Goal: Task Accomplishment & Management: Manage account settings

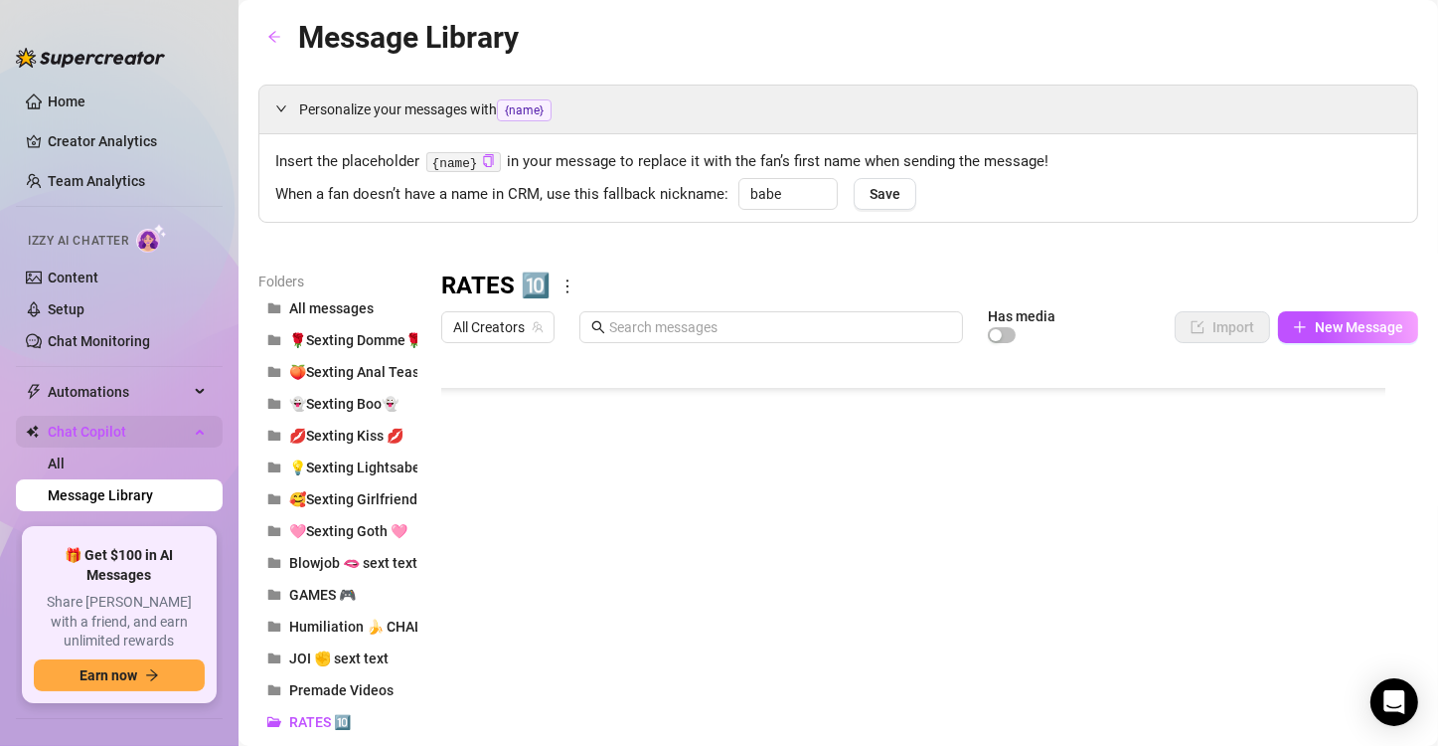
scroll to position [135, 0]
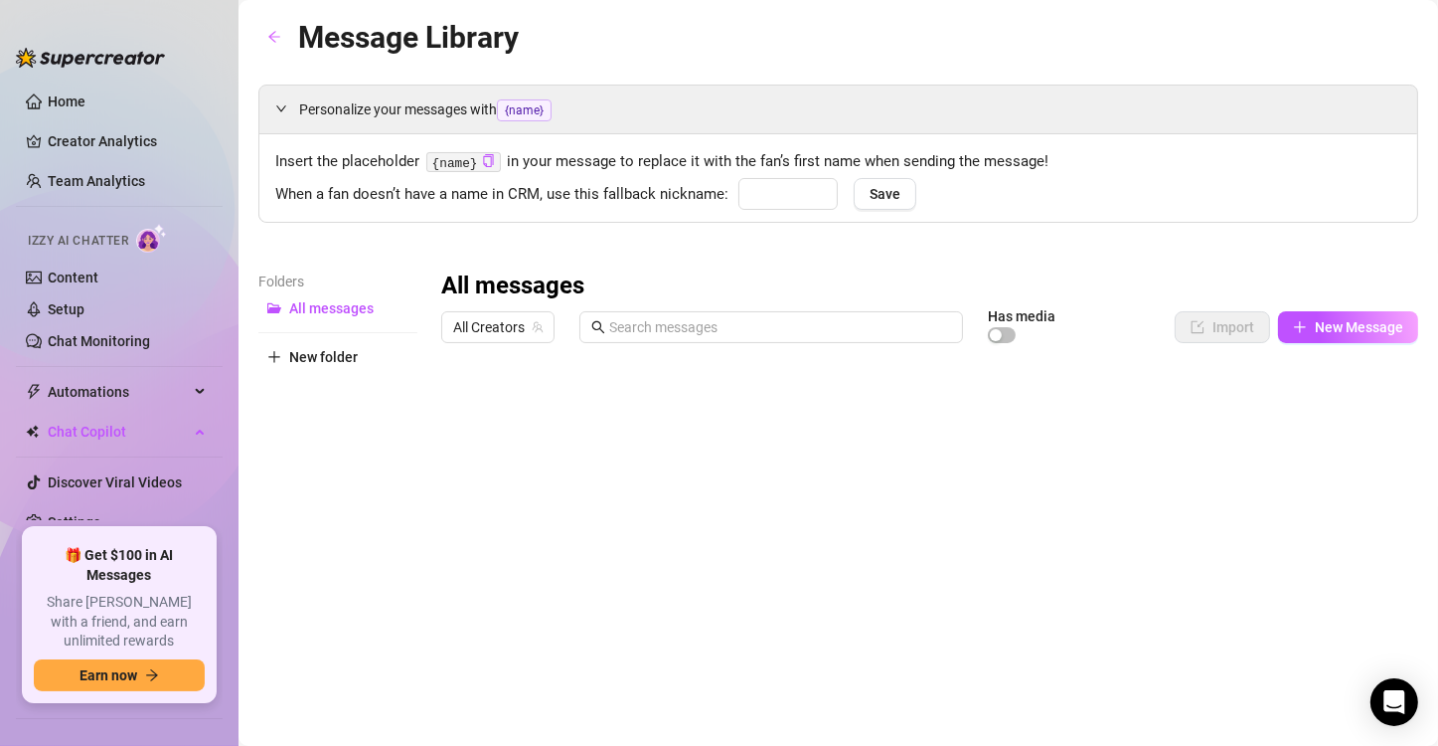
type input "babe"
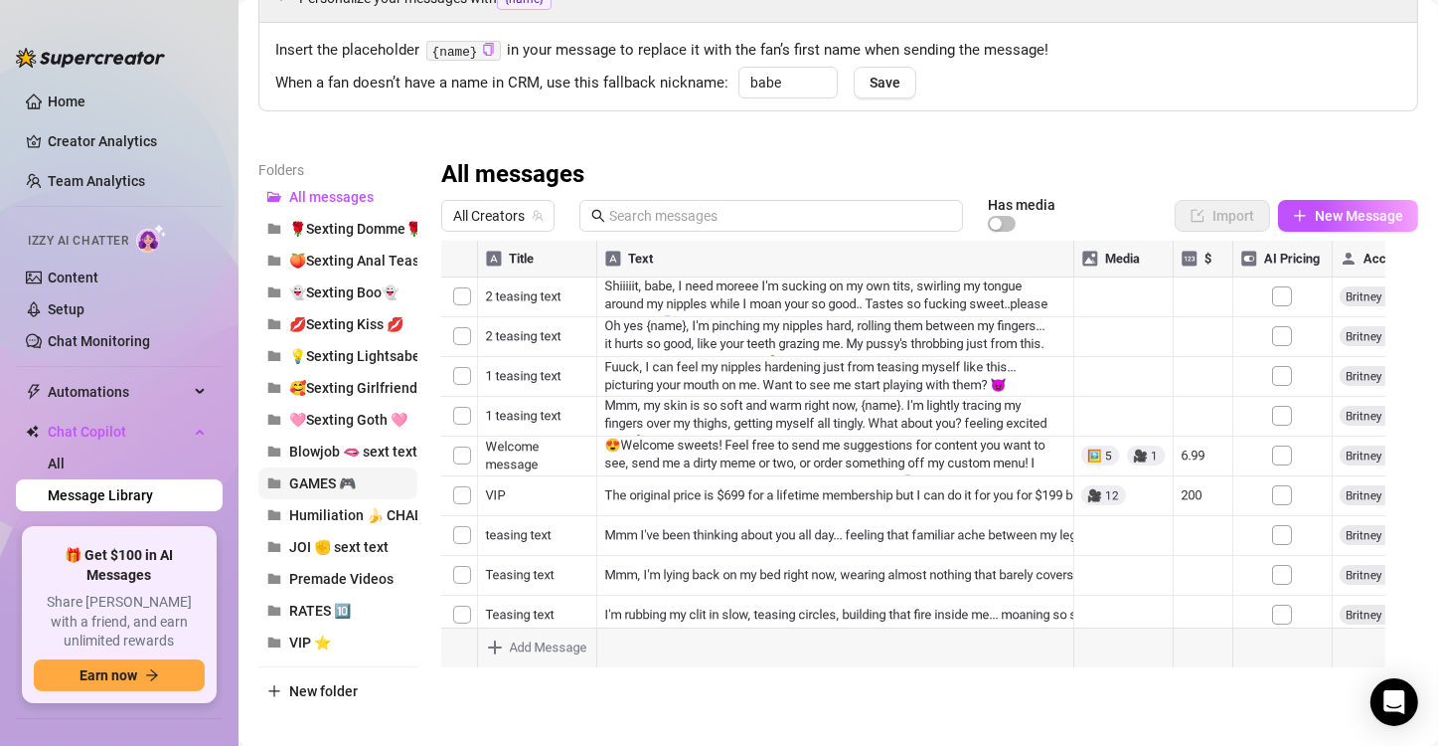
scroll to position [131, 0]
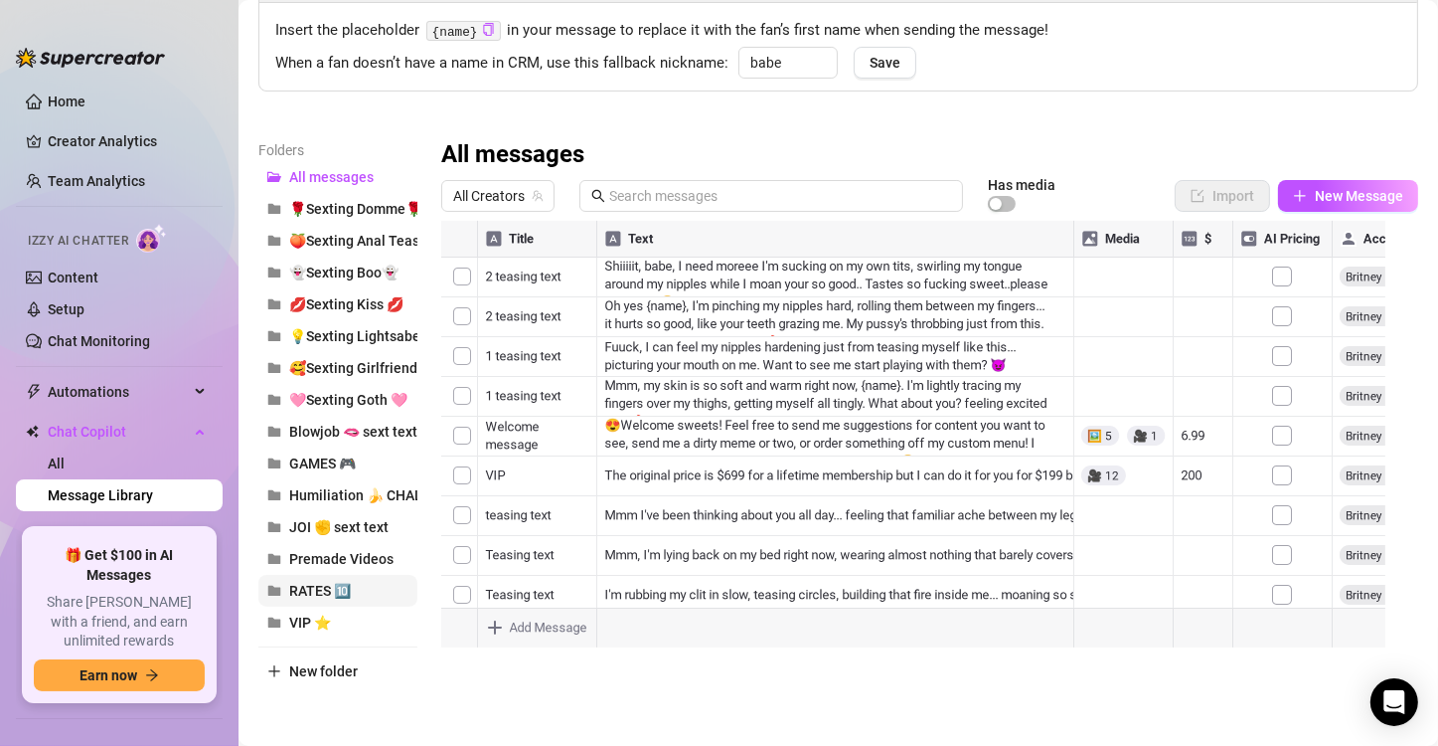
click at [312, 583] on span "RATES 🔟" at bounding box center [320, 590] width 62 height 16
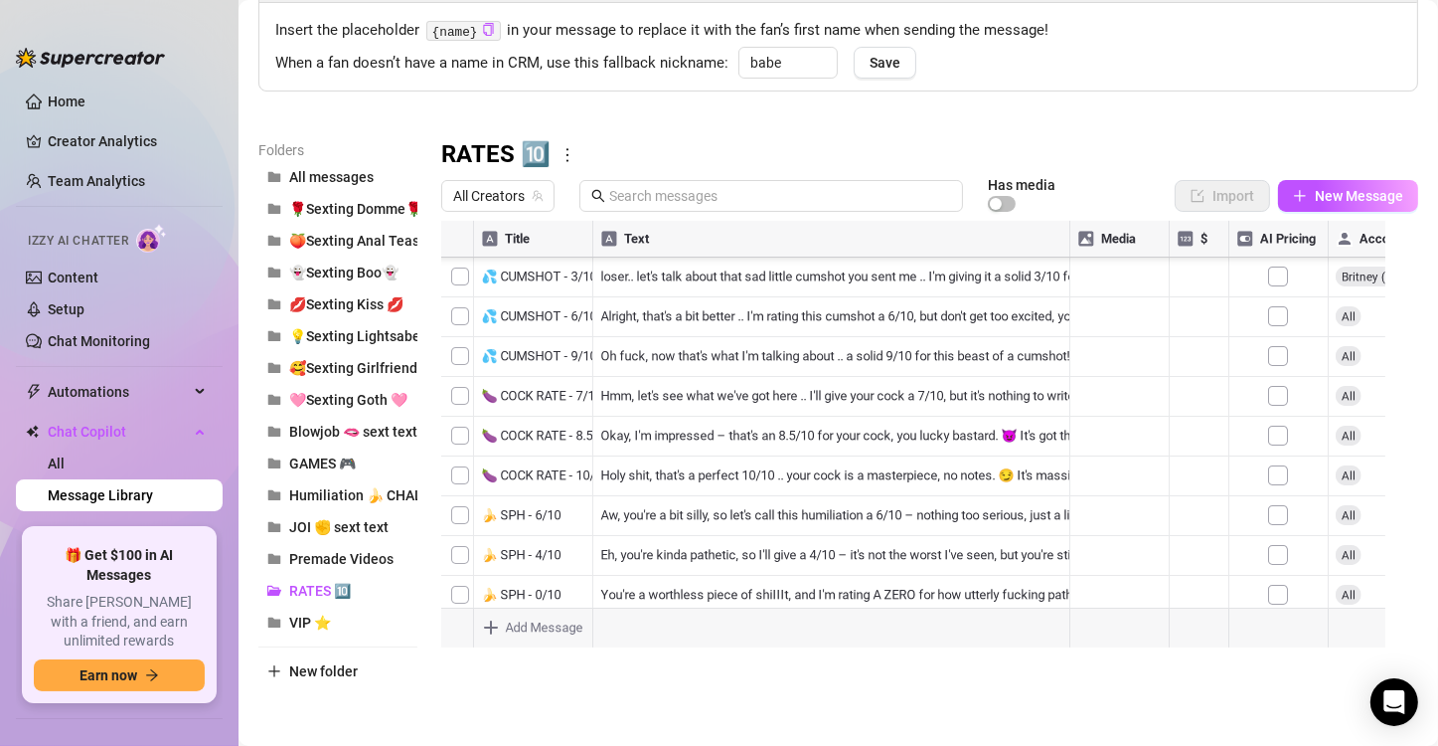
scroll to position [135, 0]
click at [697, 333] on div at bounding box center [921, 442] width 960 height 443
click at [753, 338] on div at bounding box center [921, 442] width 960 height 443
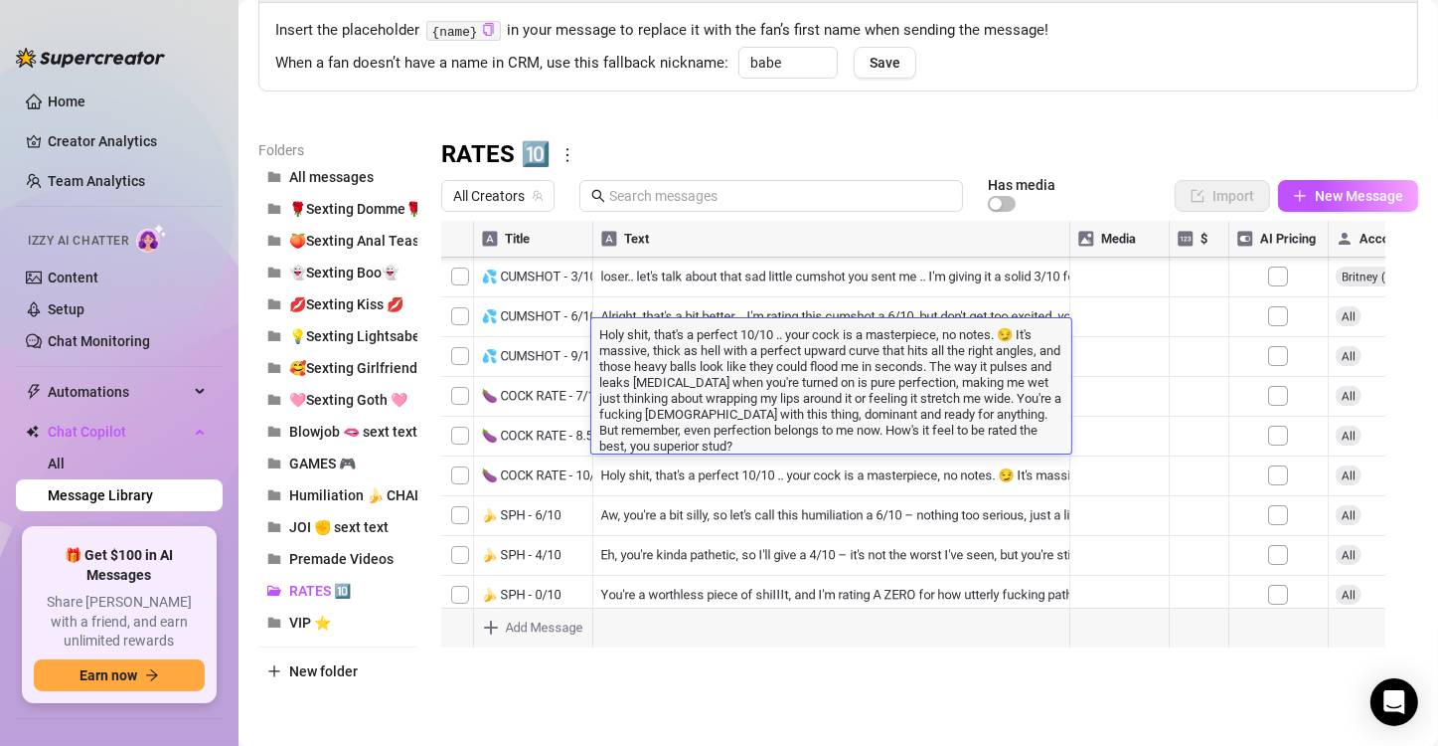
click at [952, 342] on textarea "Holy shit, that's a perfect 10/10 .. your cock is a masterpiece, no notes. 😏 It…" at bounding box center [831, 388] width 480 height 129
drag, startPoint x: 1003, startPoint y: 327, endPoint x: 1025, endPoint y: 304, distance: 31.6
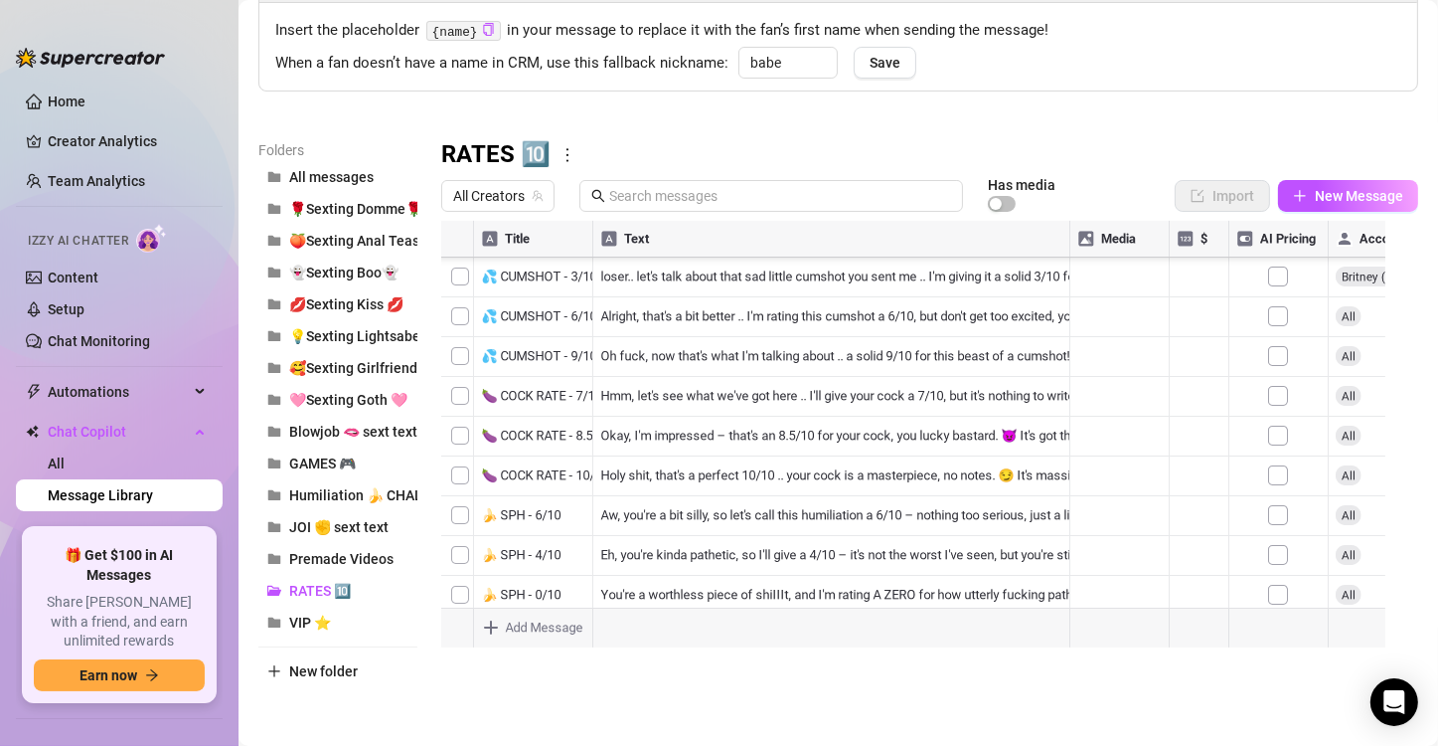
click at [552, 573] on div at bounding box center [921, 442] width 960 height 443
click at [703, 370] on div at bounding box center [921, 442] width 960 height 443
click at [804, 364] on div at bounding box center [921, 442] width 960 height 443
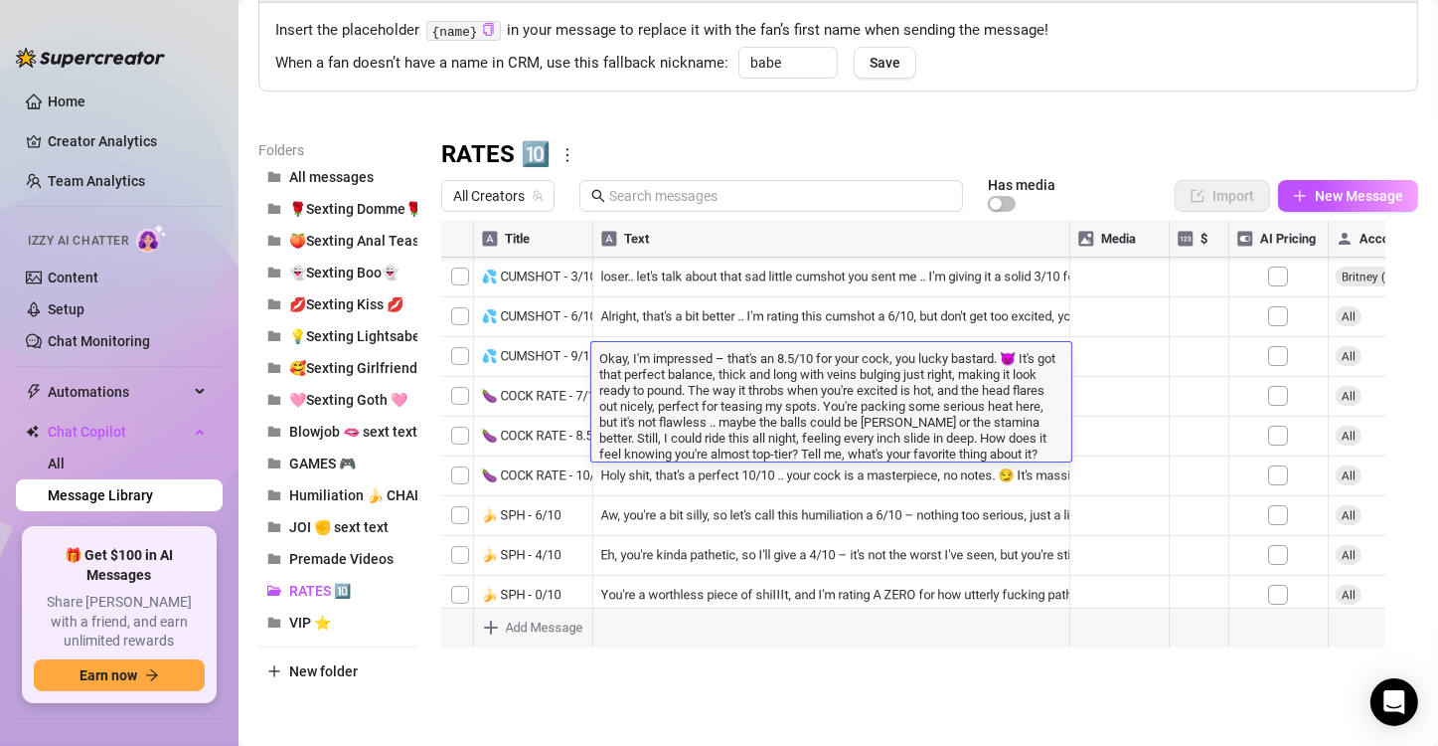
click at [900, 366] on textarea "Okay, I'm impressed – that's an 8.5/10 for your cock, you lucky bastard. 😈 It's…" at bounding box center [831, 404] width 480 height 113
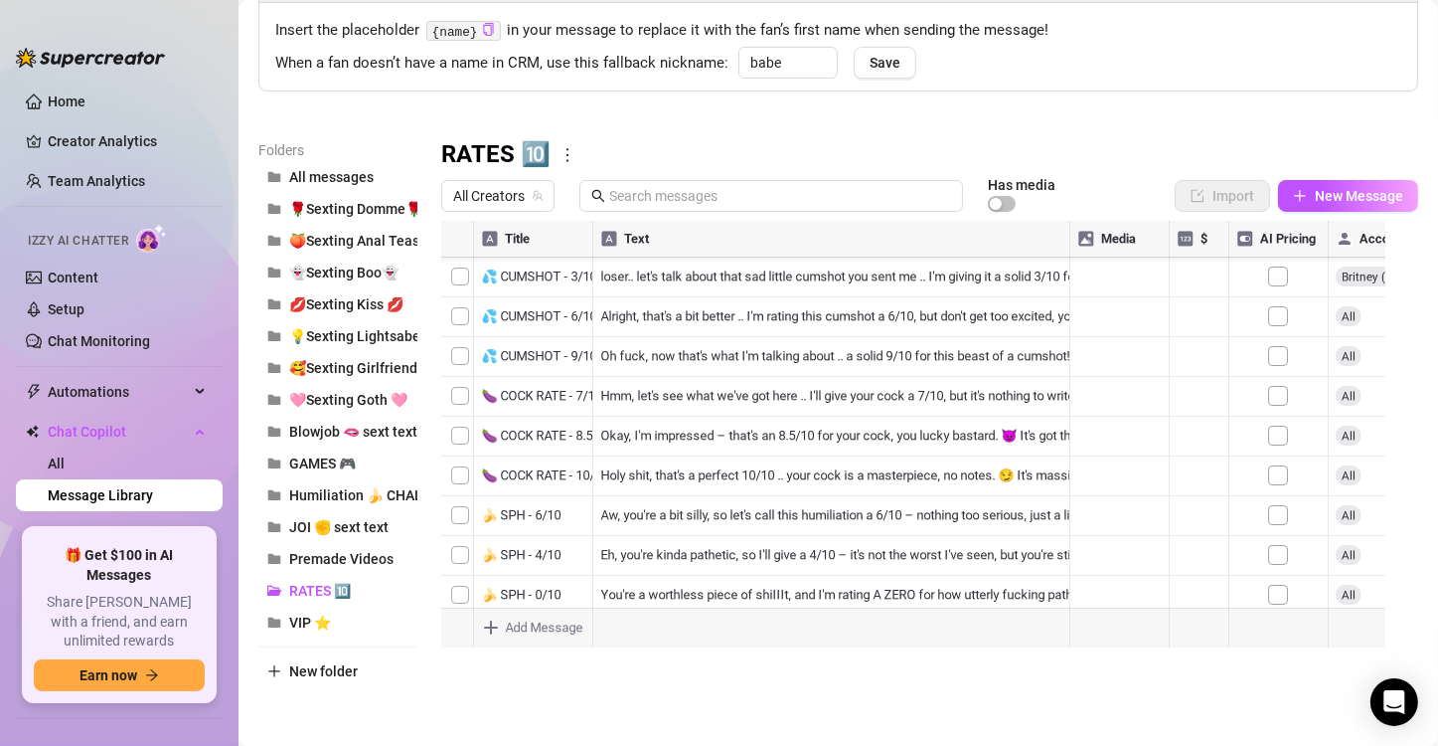
click at [545, 311] on div at bounding box center [921, 442] width 960 height 443
click at [674, 334] on div at bounding box center [921, 442] width 960 height 443
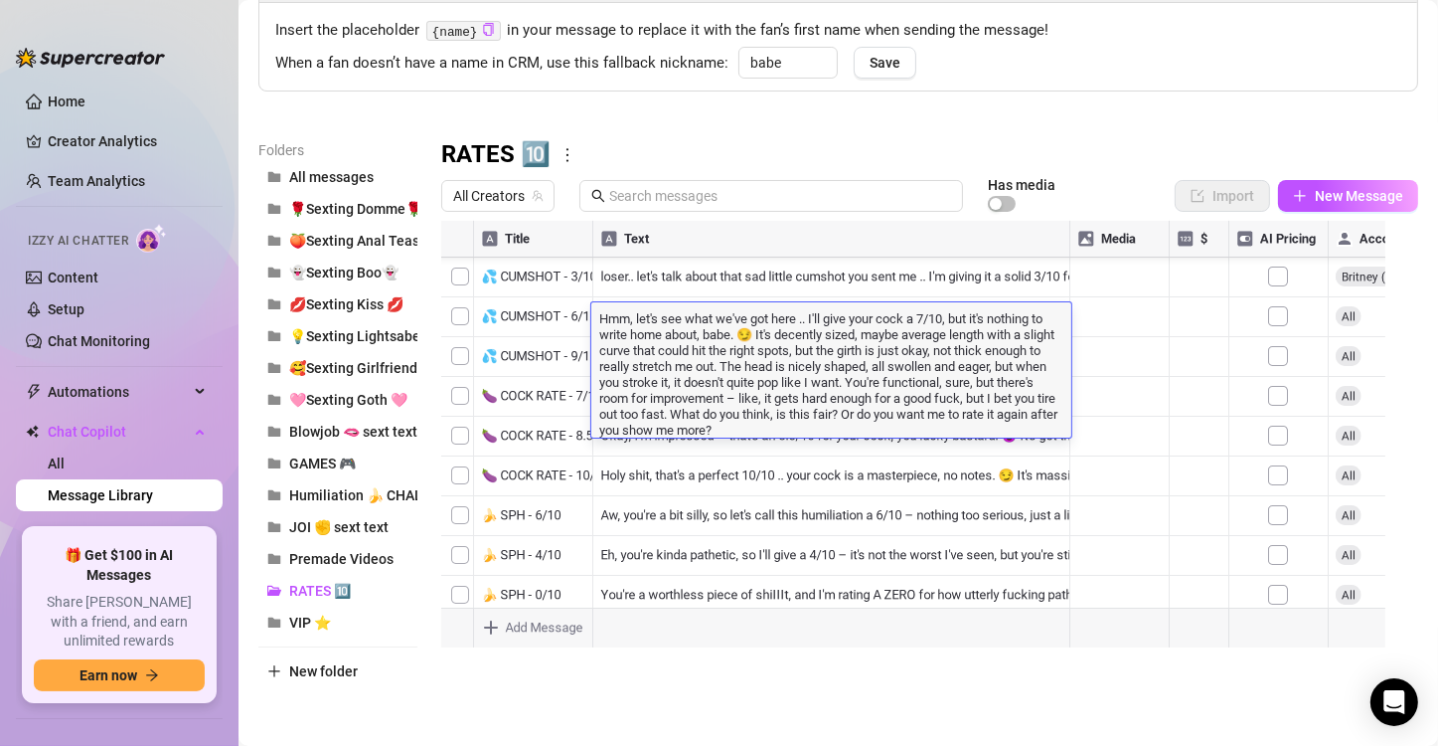
click at [859, 350] on textarea "Hmm, let's see what we've got here .. I'll give your cock a 7/10, but it's noth…" at bounding box center [831, 372] width 480 height 129
drag, startPoint x: 761, startPoint y: 335, endPoint x: 556, endPoint y: 306, distance: 207.8
click at [556, 306] on div "Title Text Media $ AI Pricing Accounts 💦 CUMSHOT - 6/10 Alright, that's a bit b…" at bounding box center [929, 442] width 977 height 443
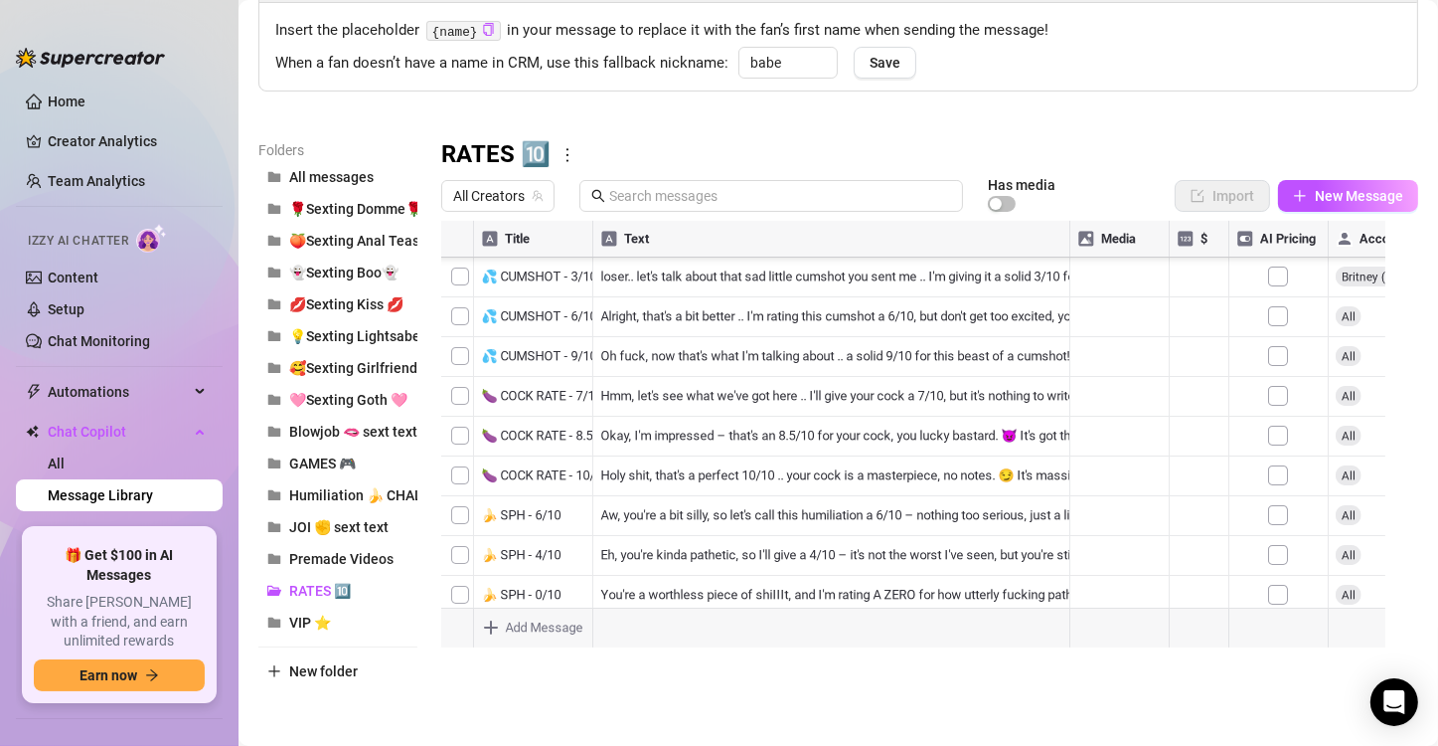
click at [718, 705] on main "Message Library Personalize your messages with {name} Insert the placeholder {n…" at bounding box center [839, 308] width 1200 height 878
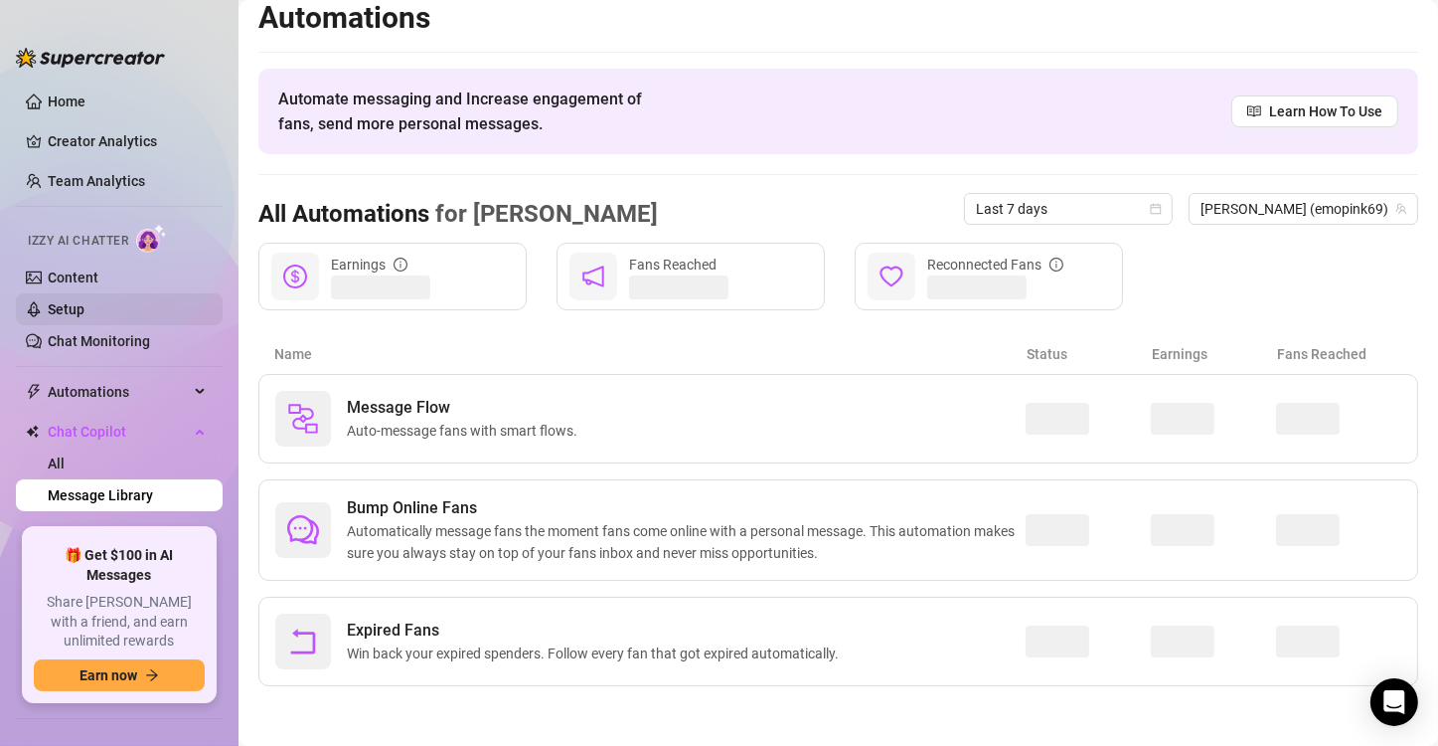
scroll to position [12, 0]
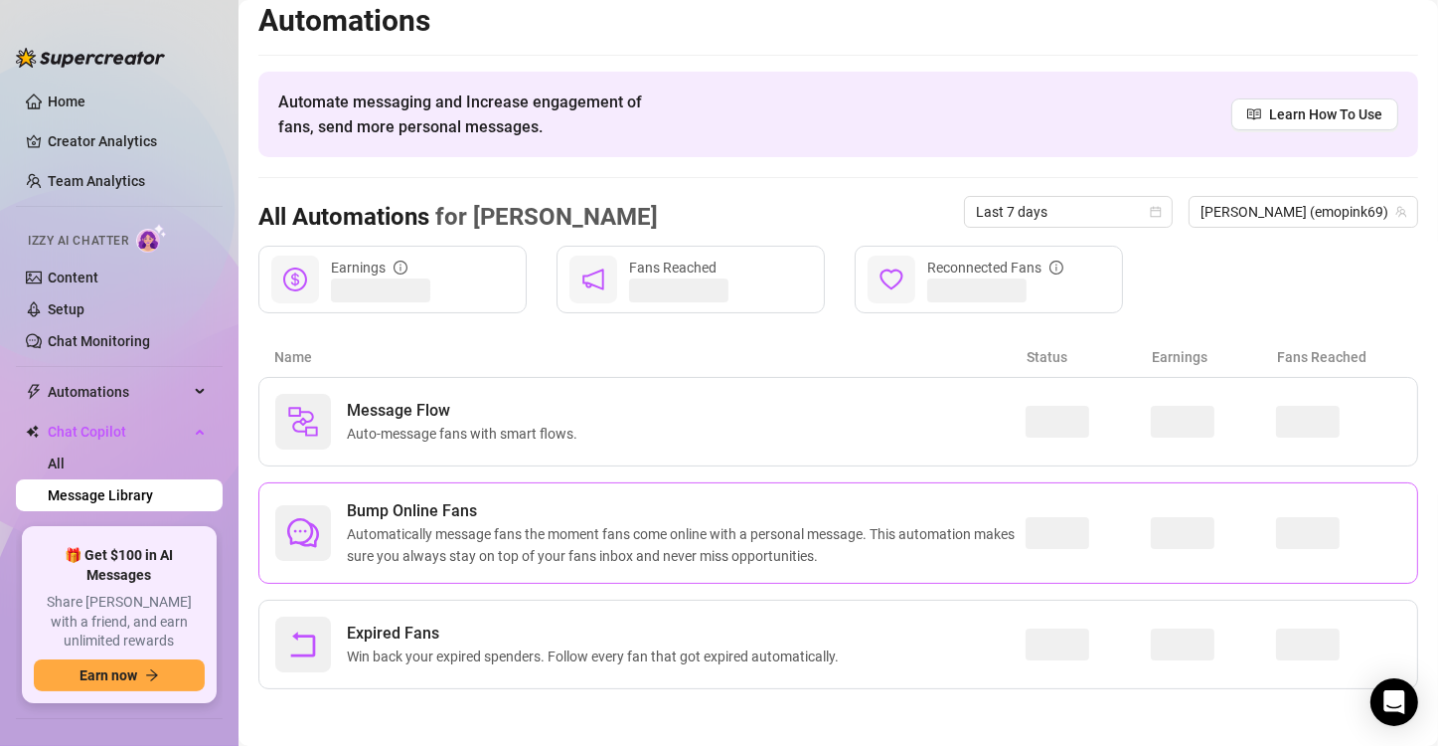
click at [551, 539] on span "Automatically message fans the moment fans come online with a personal message.…" at bounding box center [686, 545] width 679 height 44
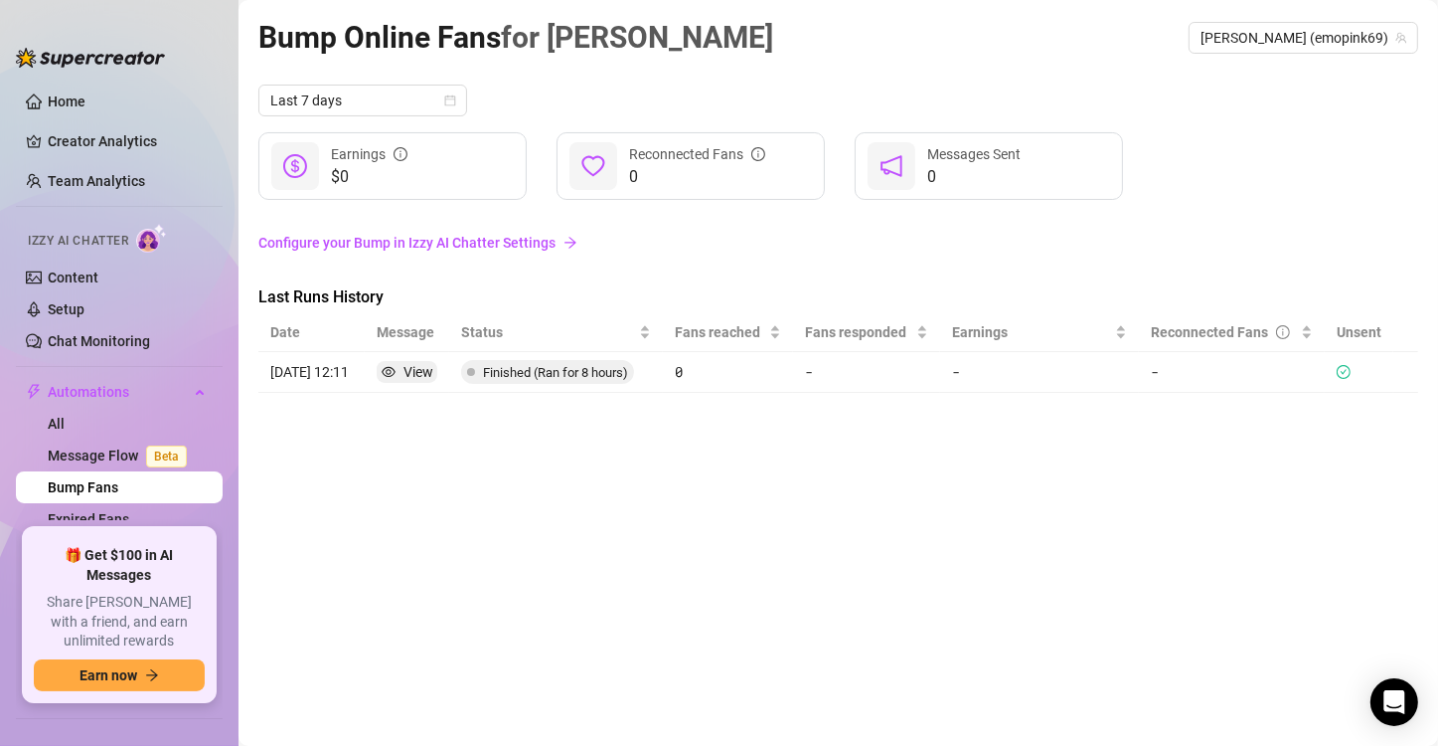
click at [425, 234] on link "Configure your Bump in Izzy AI Chatter Settings" at bounding box center [838, 243] width 1160 height 22
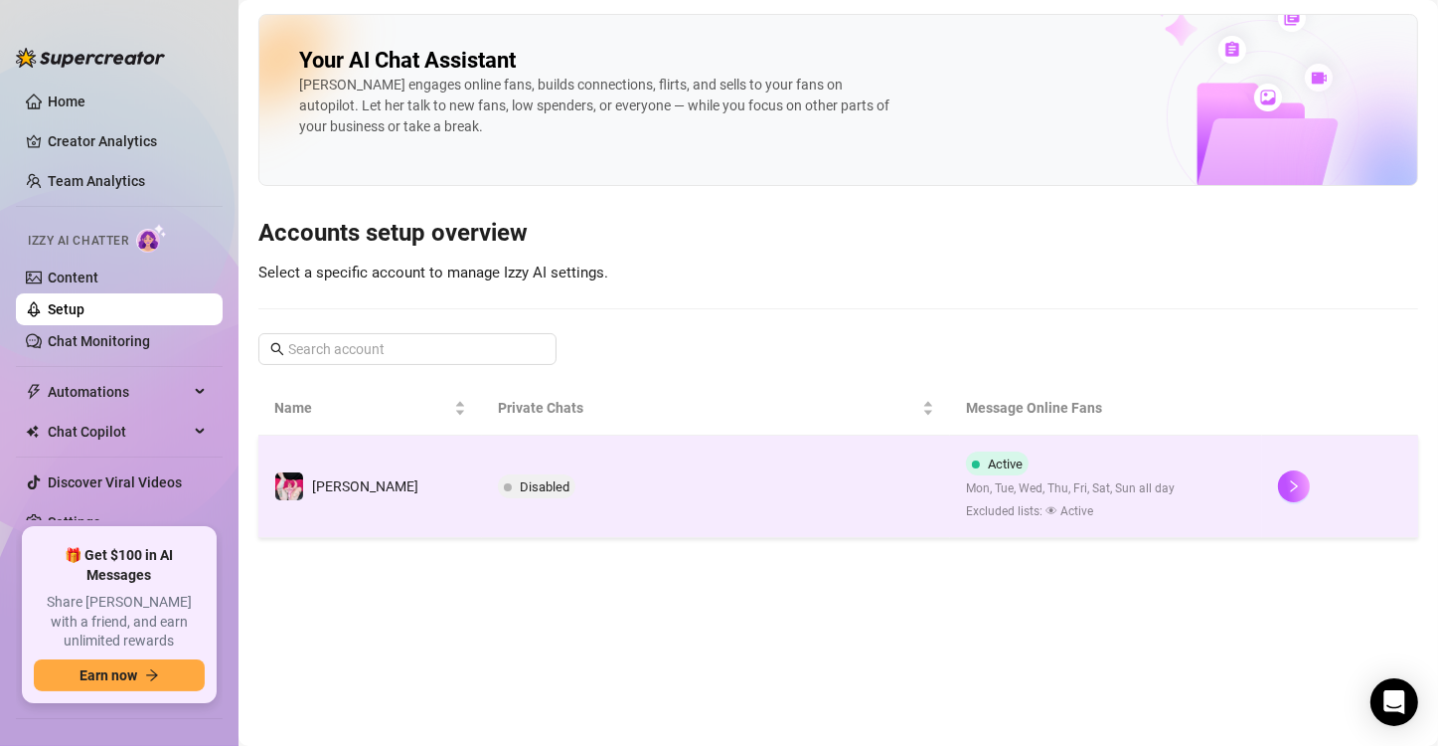
click at [1167, 501] on td "Active Mon, Tue, Wed, Thu, Fri, Sat, Sun all day Excluded lists: 👁 Active" at bounding box center [1106, 486] width 312 height 102
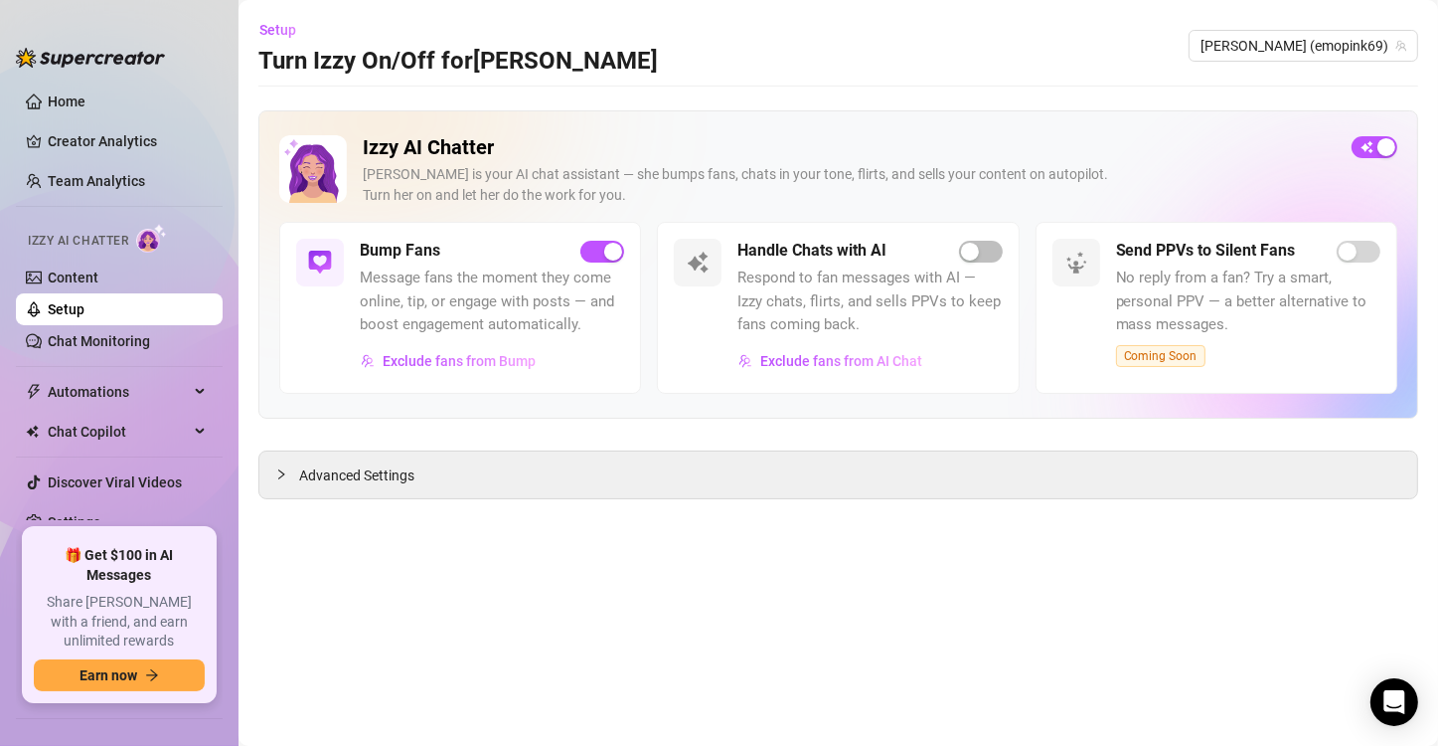
click at [467, 291] on span "Message fans the moment they come online, tip, or engage with posts — and boost…" at bounding box center [492, 301] width 264 height 71
click at [373, 473] on span "Advanced Settings" at bounding box center [356, 475] width 115 height 22
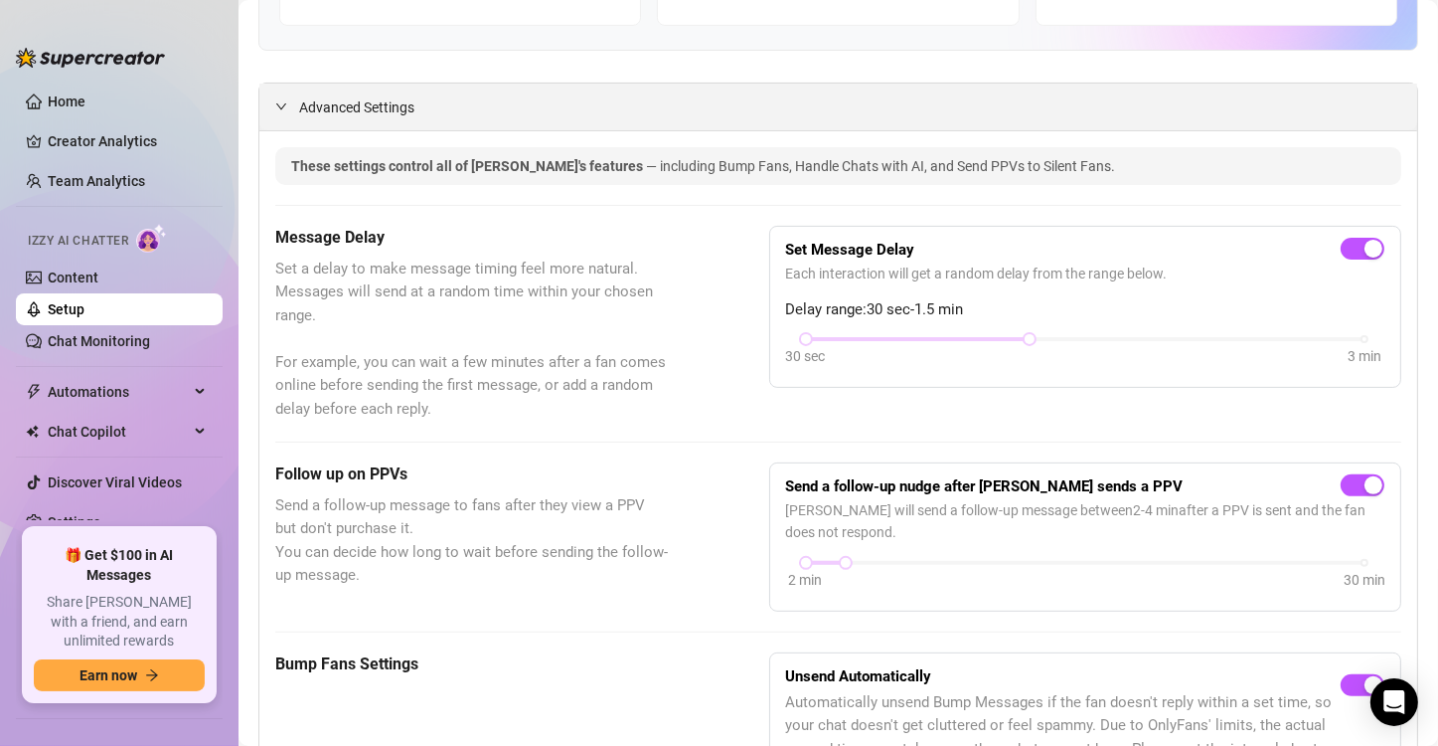
scroll to position [443, 0]
click at [1203, 332] on div "30 sec 3 min" at bounding box center [1085, 336] width 559 height 8
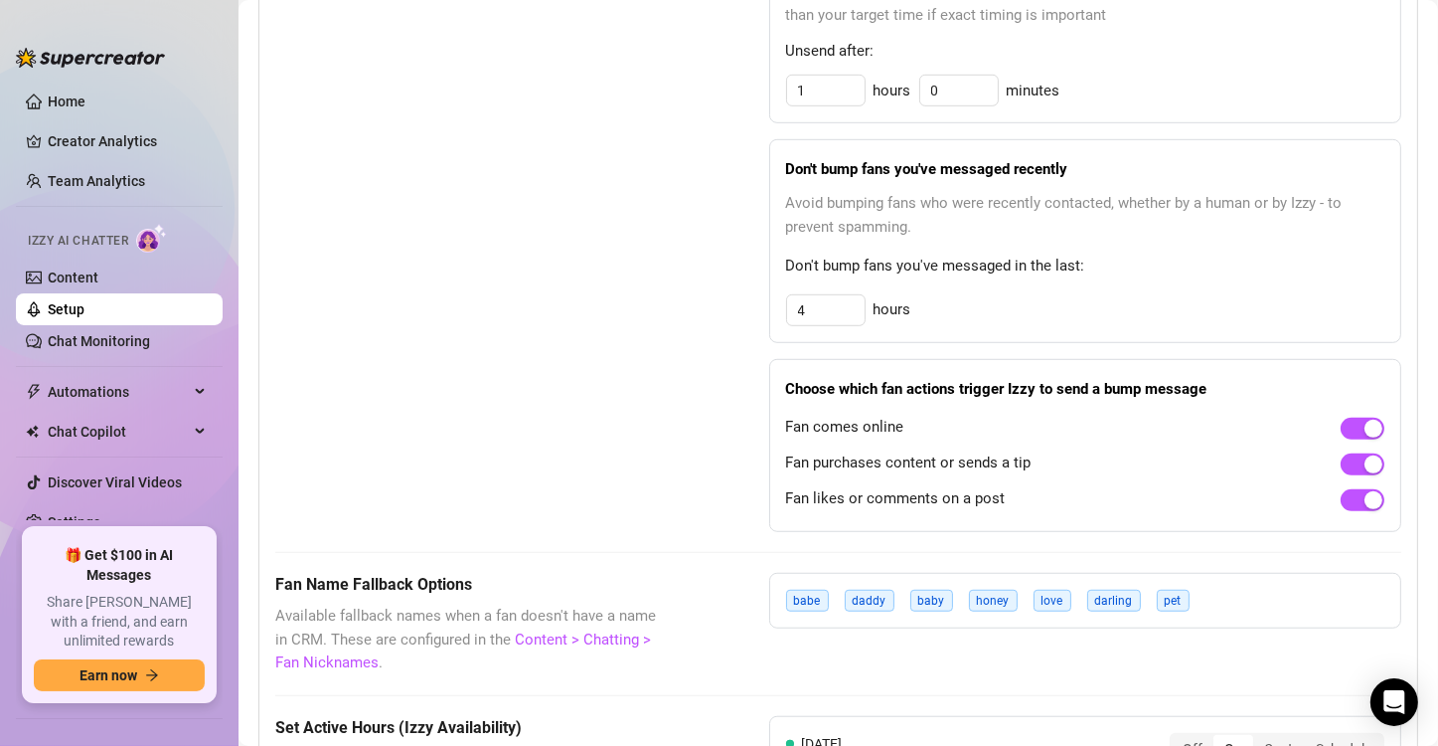
scroll to position [1205, 0]
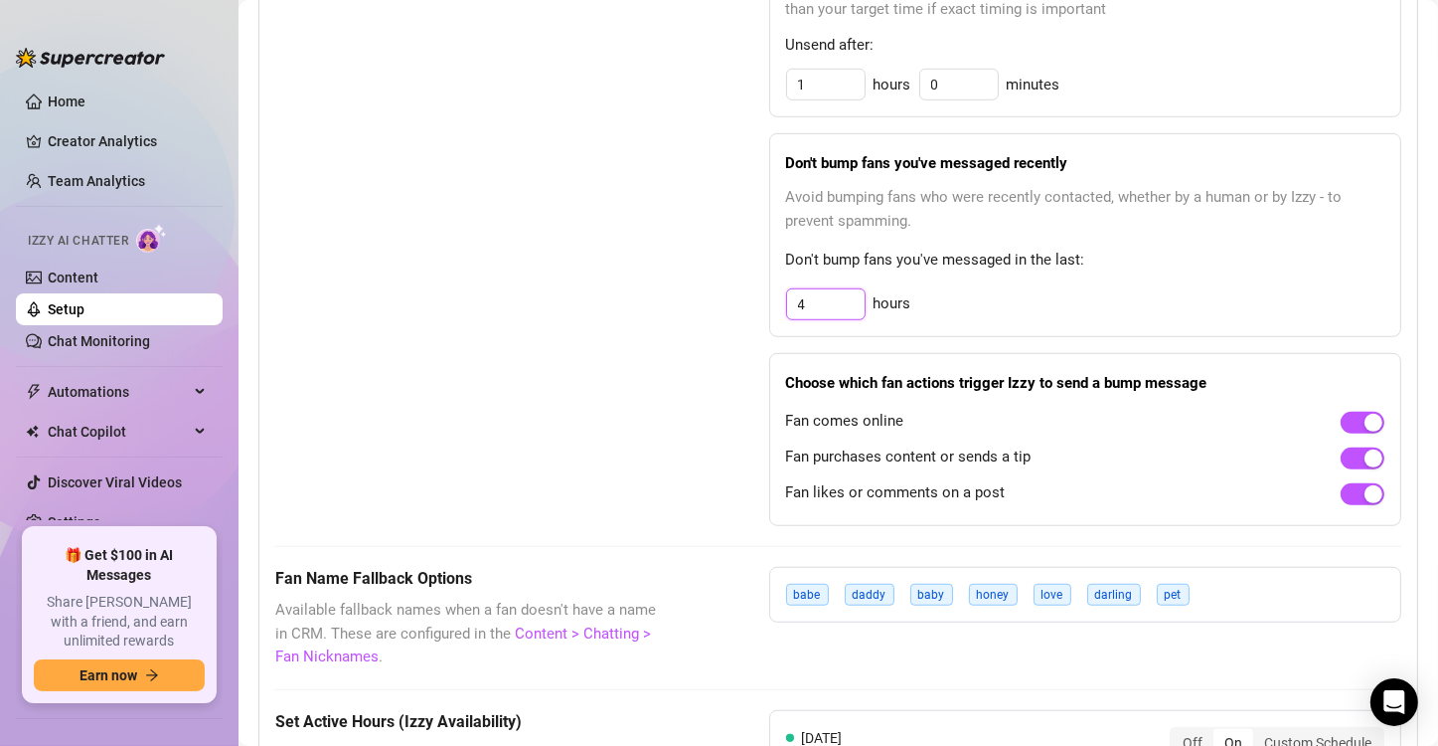
drag, startPoint x: 813, startPoint y: 297, endPoint x: 671, endPoint y: 286, distance: 142.6
click at [671, 286] on div "Bump Fans Settings Unsend Automatically Automatically unsend Bump Messages if t…" at bounding box center [838, 208] width 1126 height 637
type input "8"
click at [671, 286] on div "Bump Fans Settings Unsend Automatically Automatically unsend Bump Messages if t…" at bounding box center [838, 208] width 1126 height 637
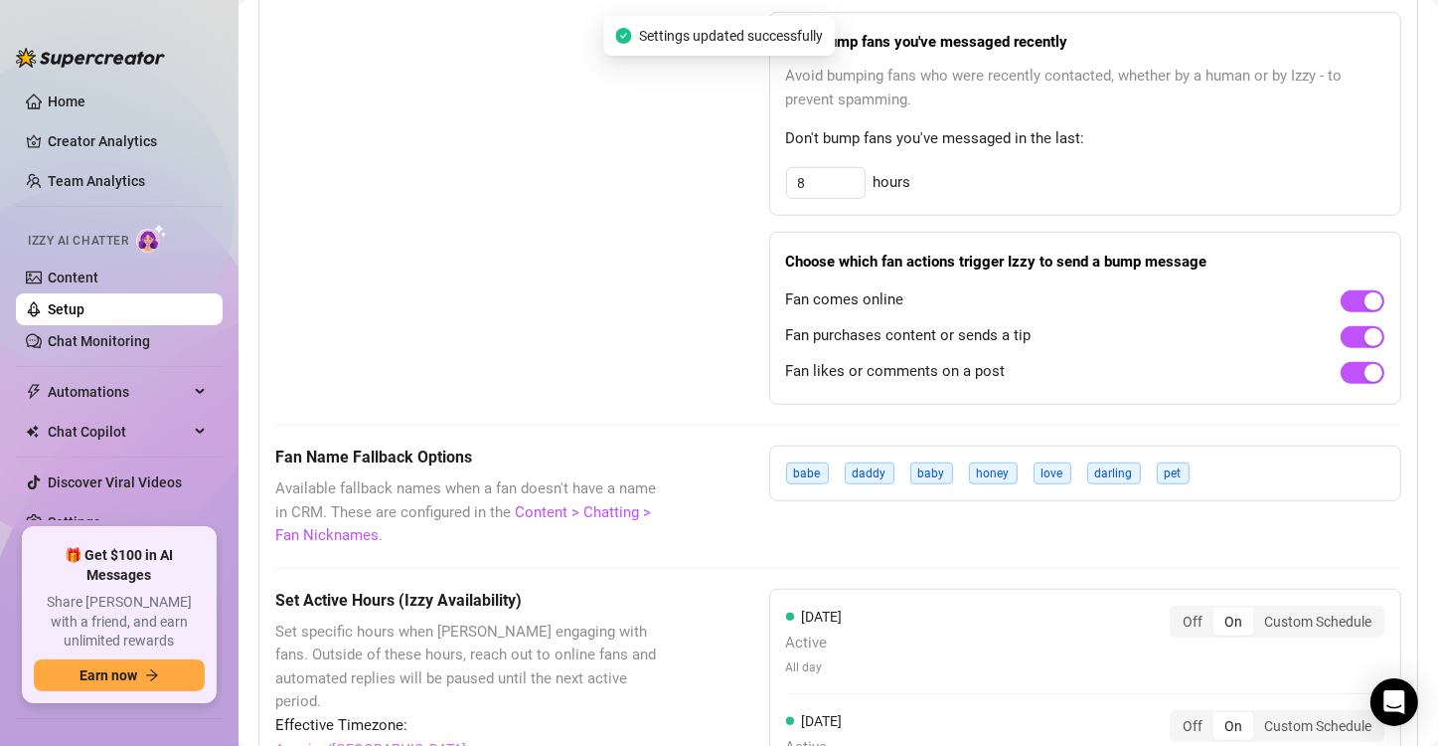
scroll to position [1329, 0]
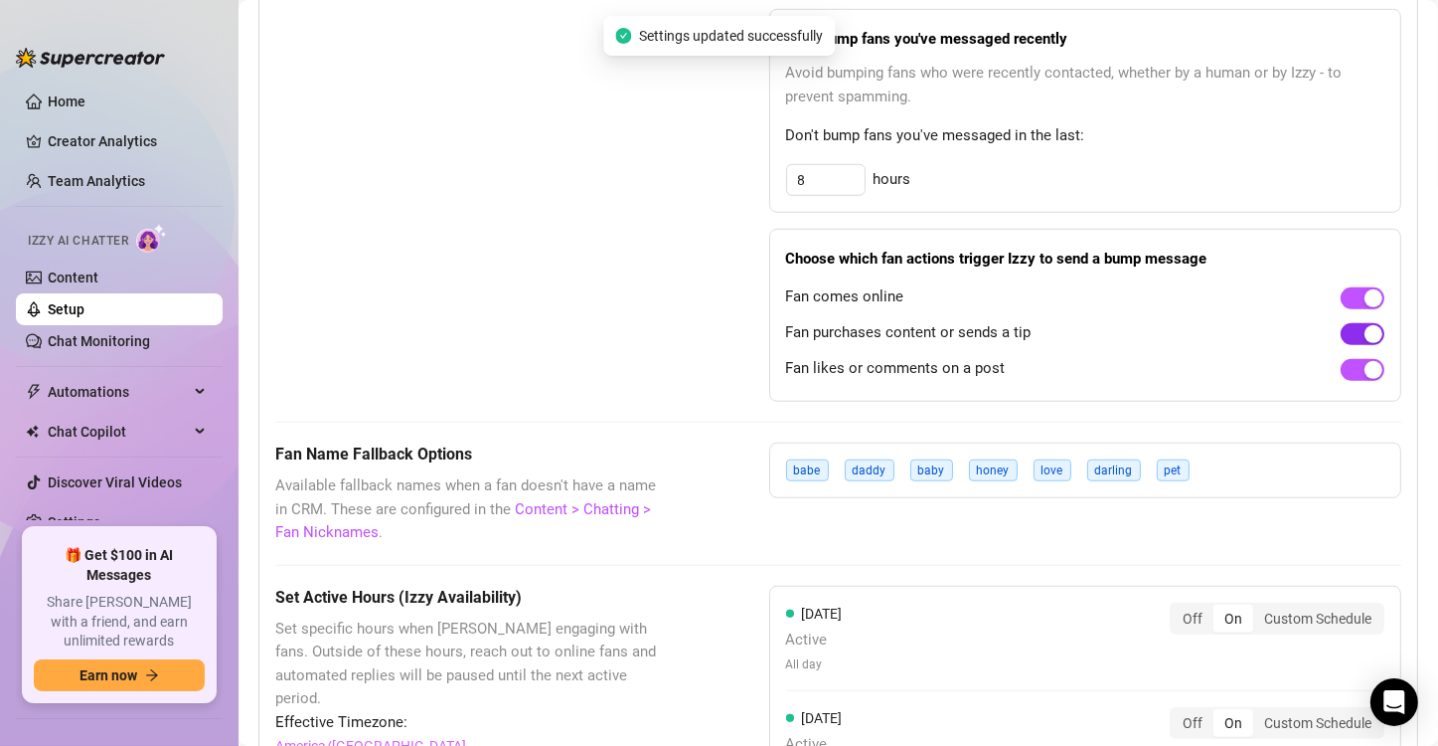
click at [1346, 334] on span "button" at bounding box center [1363, 334] width 44 height 22
click at [544, 362] on div "Bump Fans Settings" at bounding box center [472, 83] width 395 height 637
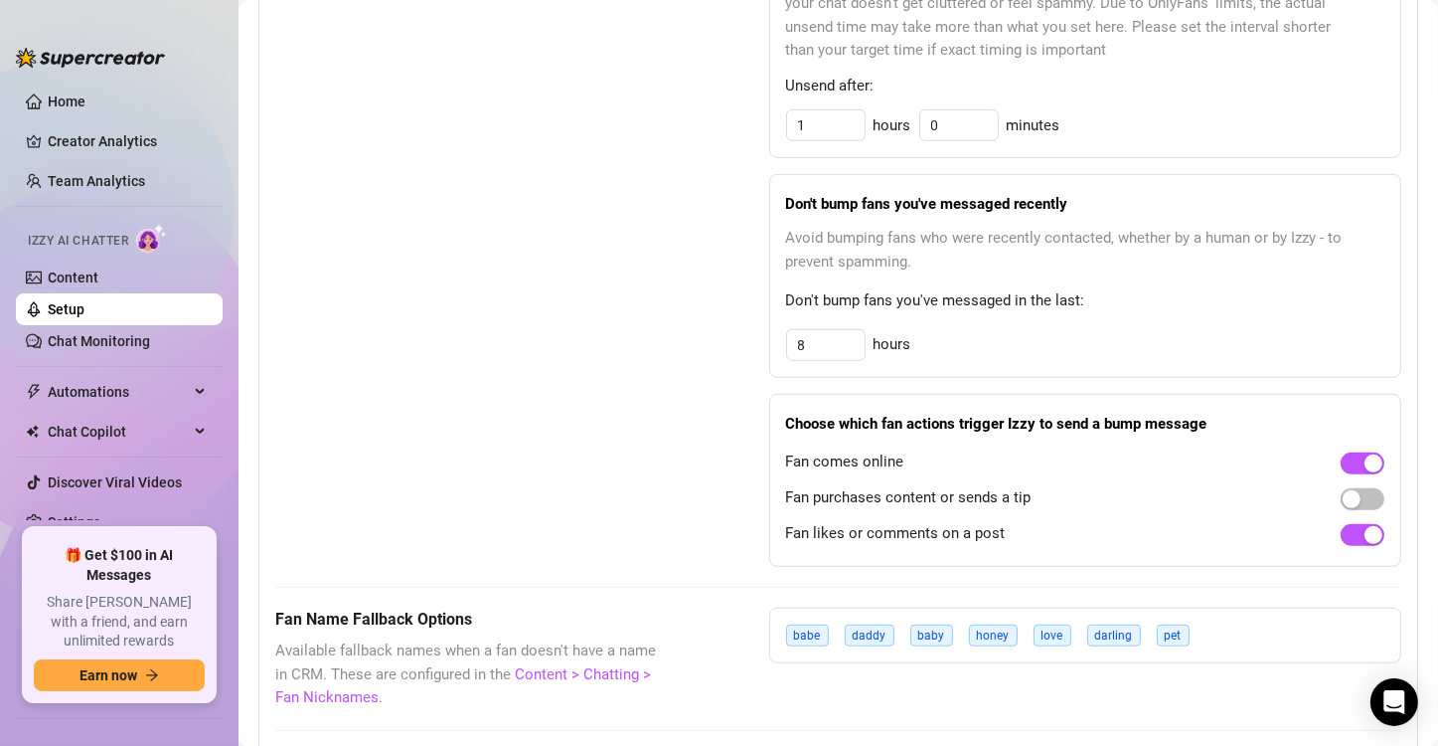
scroll to position [1159, 0]
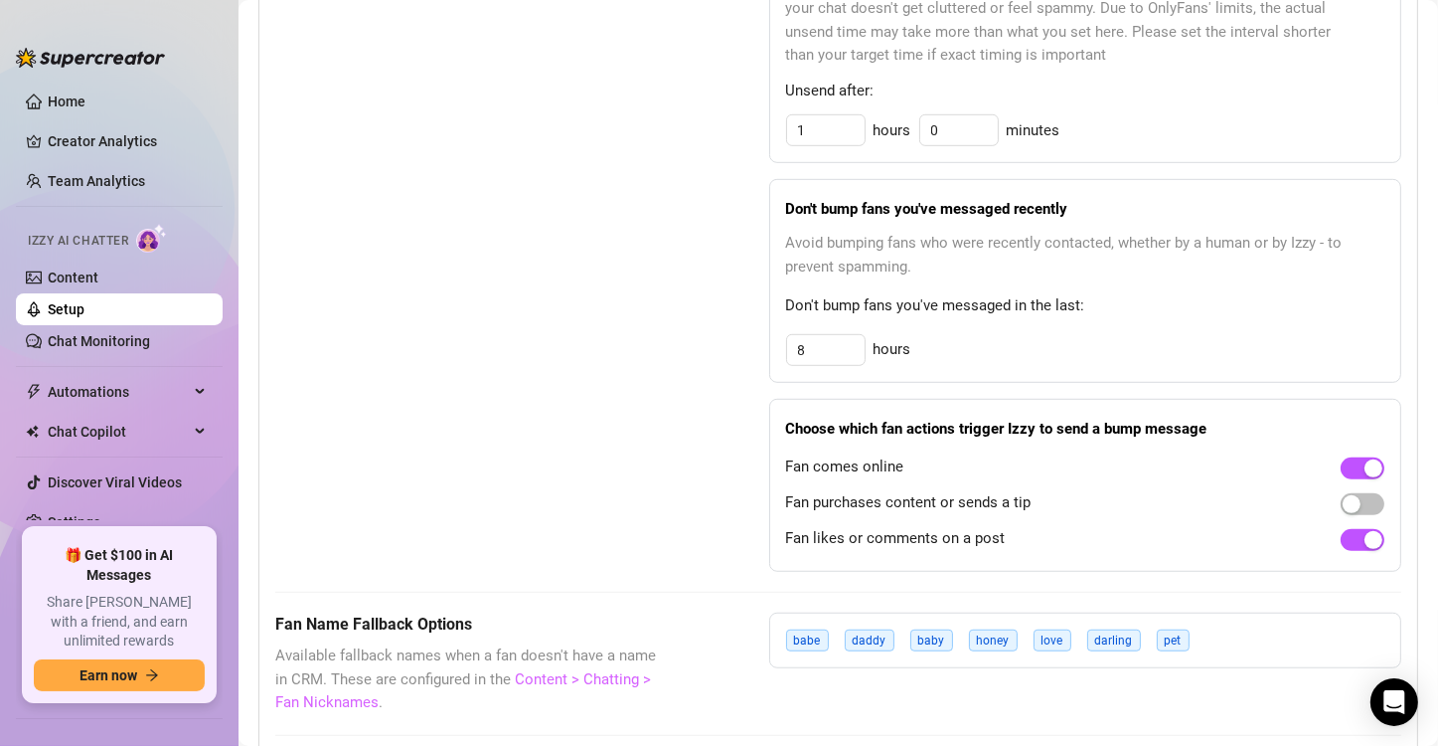
click at [610, 674] on link "Content > Chatting > Fan Nicknames" at bounding box center [463, 691] width 376 height 42
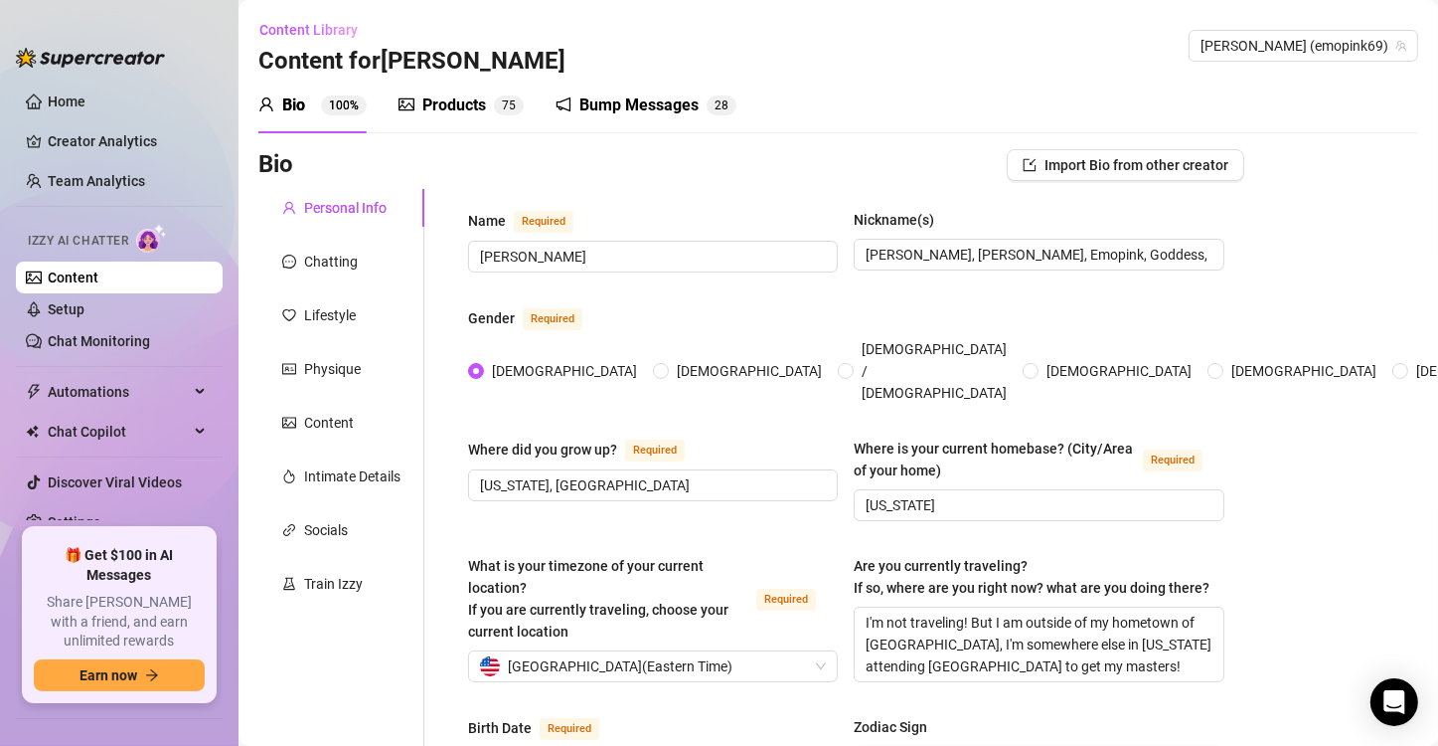
click at [624, 121] on div "Bump Messages 2 8" at bounding box center [646, 106] width 181 height 56
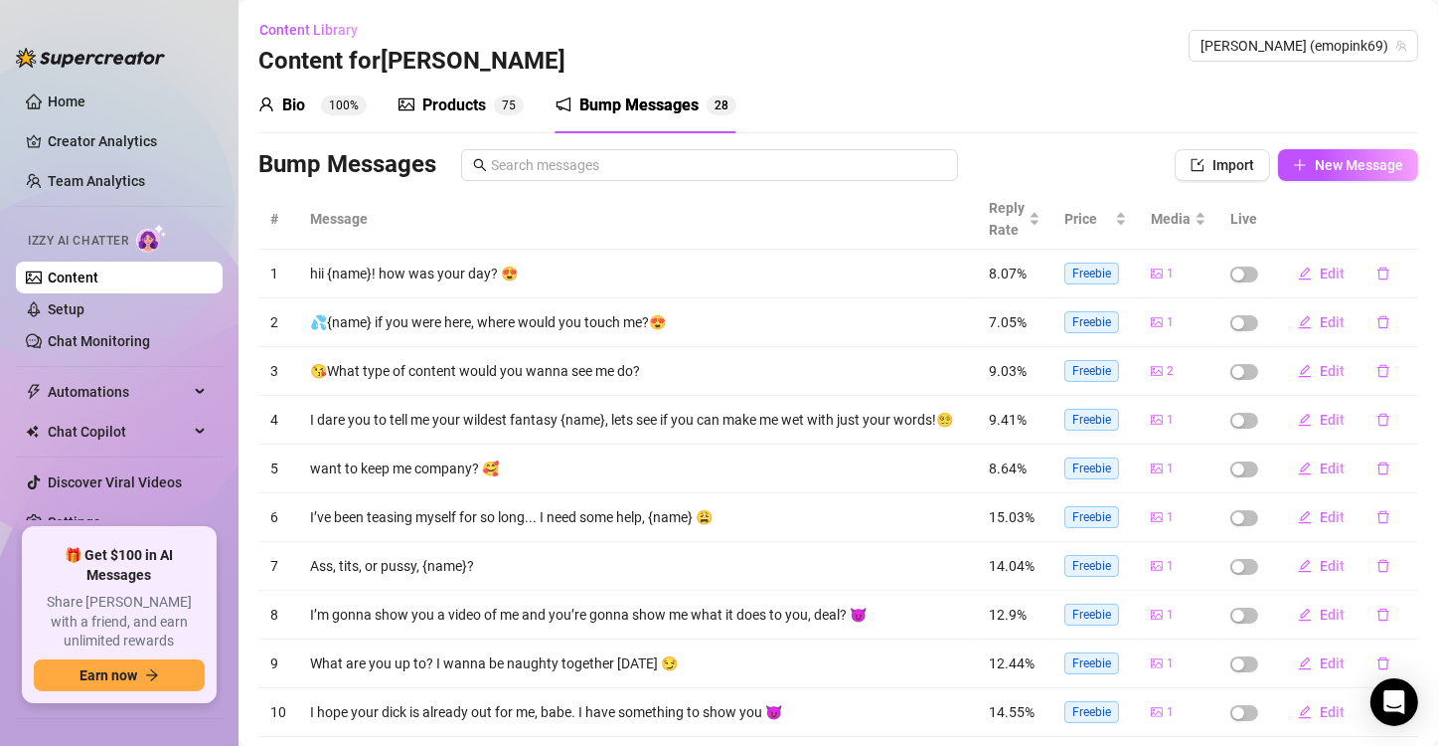
scroll to position [115, 0]
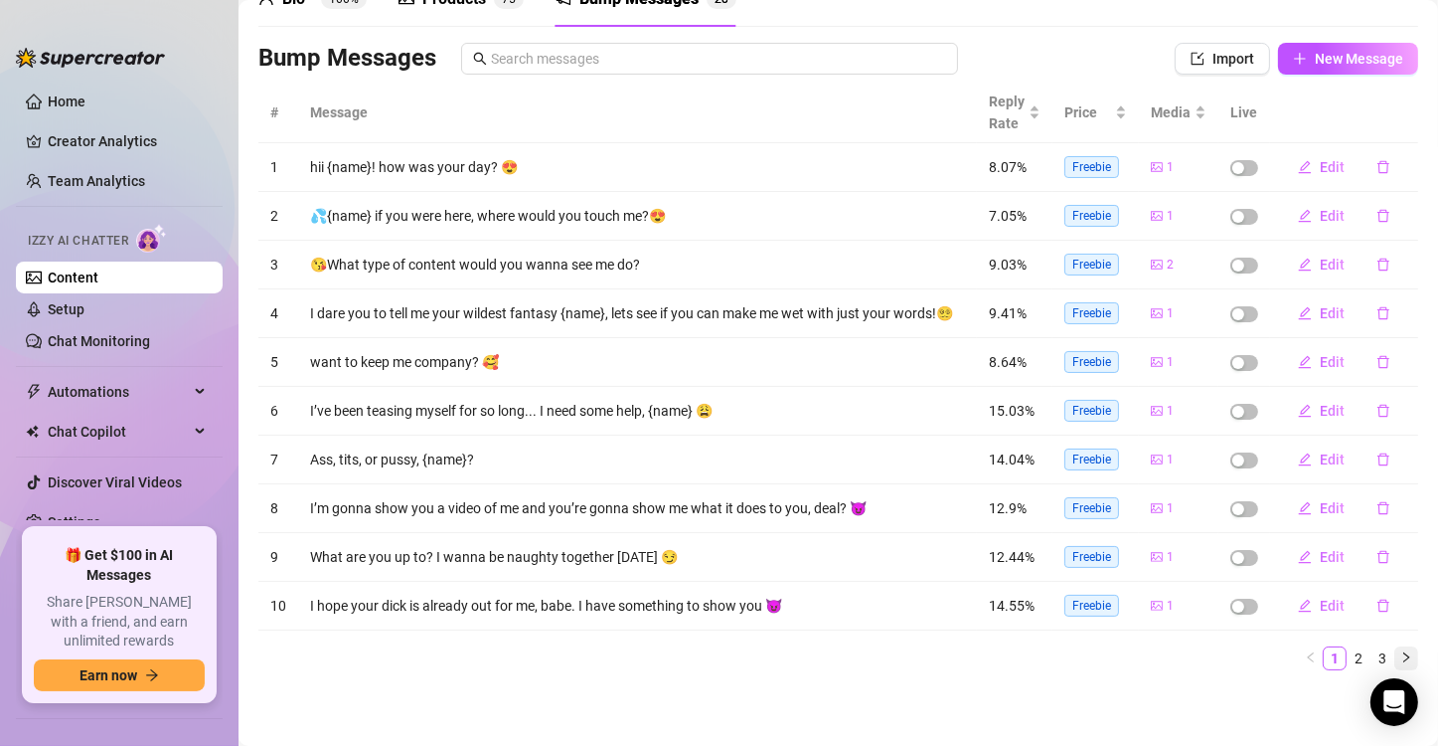
click at [1401, 655] on icon "right" at bounding box center [1407, 657] width 12 height 12
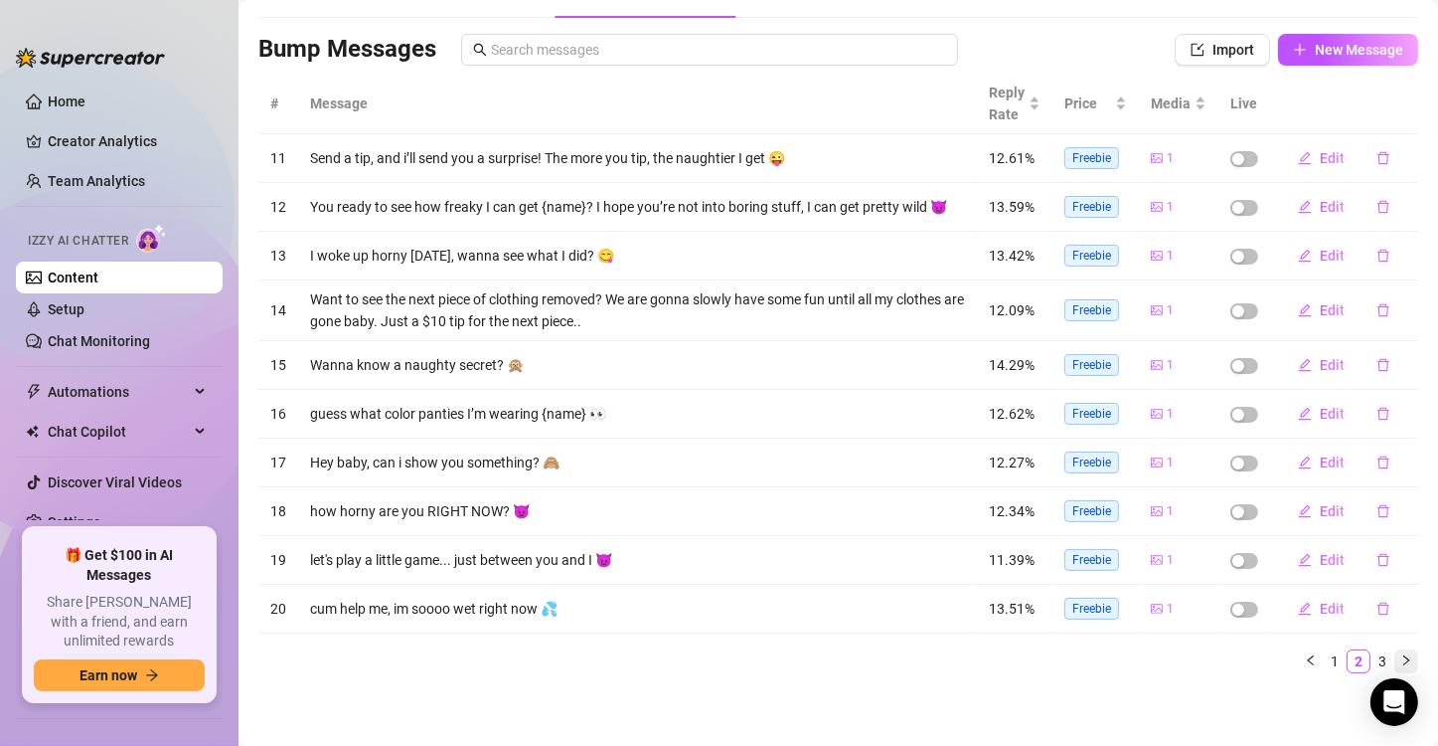
click at [1401, 655] on icon "right" at bounding box center [1407, 660] width 12 height 12
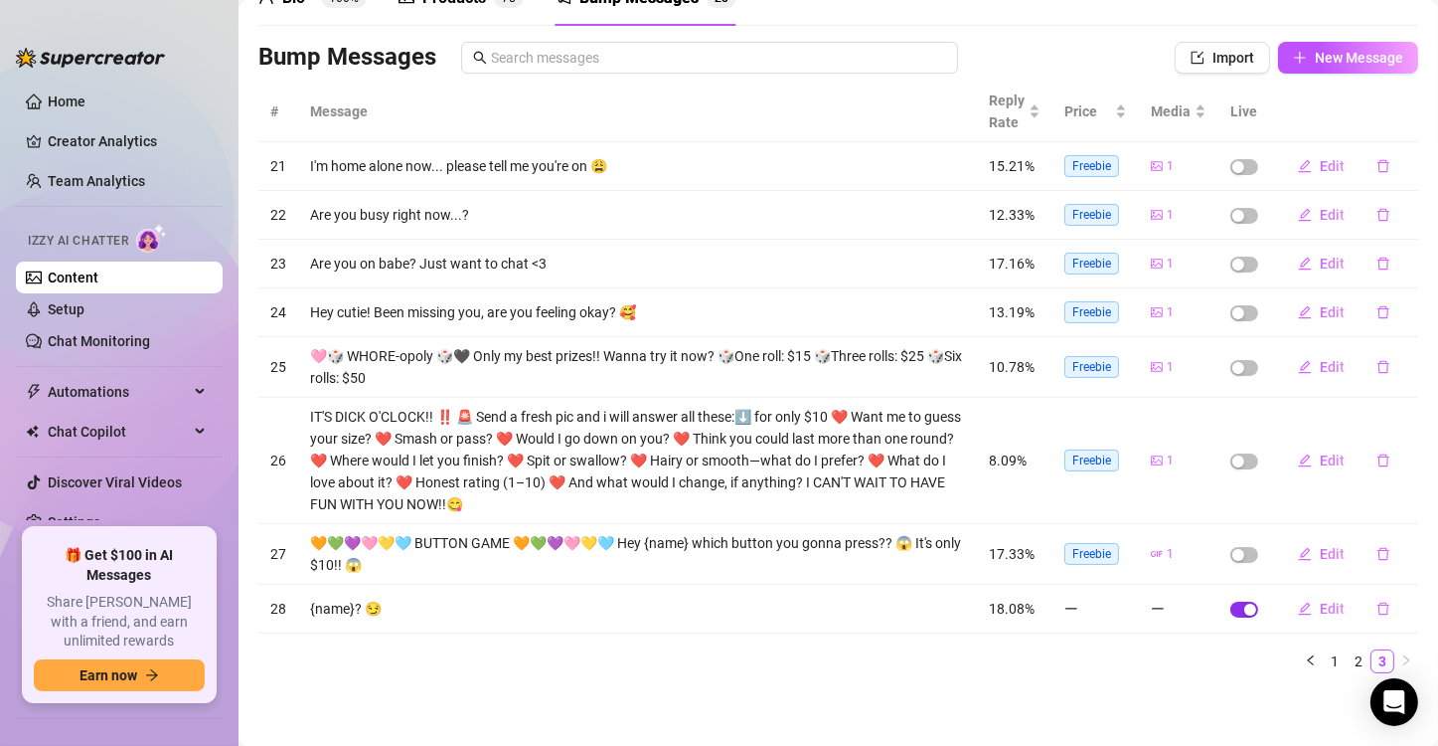
click at [1236, 601] on span "button" at bounding box center [1245, 609] width 28 height 16
click at [1305, 660] on icon "left" at bounding box center [1311, 660] width 12 height 12
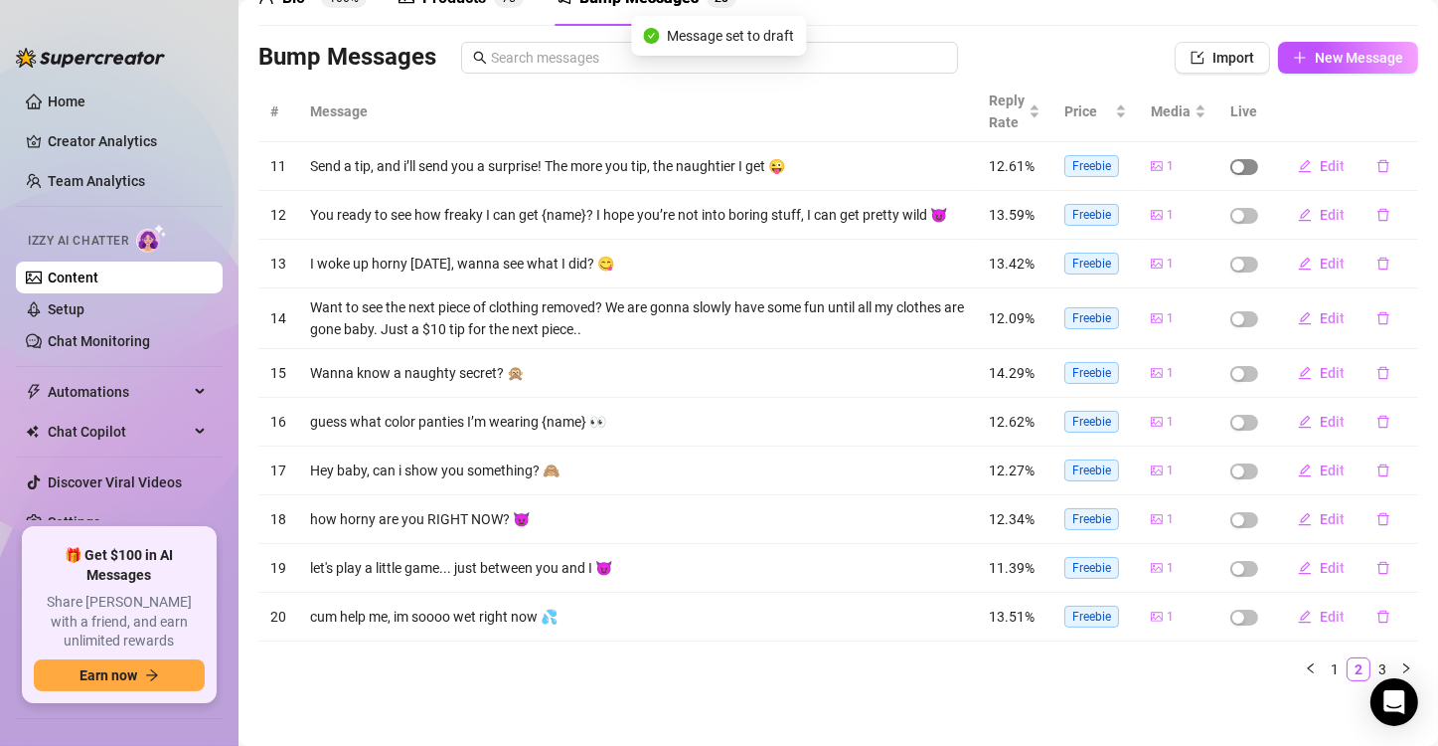
click at [1233, 169] on div "button" at bounding box center [1239, 167] width 12 height 12
click at [1233, 219] on div "button" at bounding box center [1239, 216] width 12 height 12
click at [1228, 349] on td at bounding box center [1245, 373] width 52 height 49
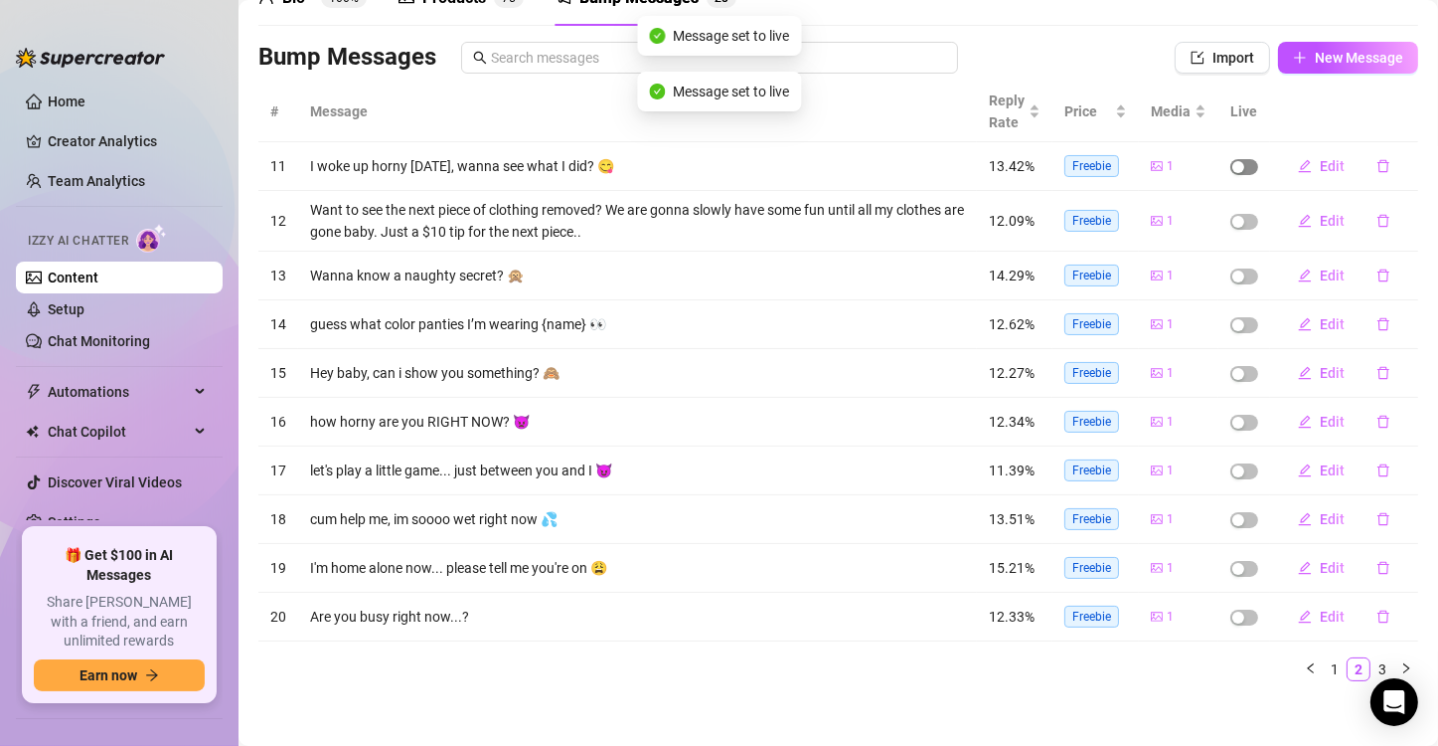
click at [1236, 172] on span "button" at bounding box center [1245, 167] width 28 height 16
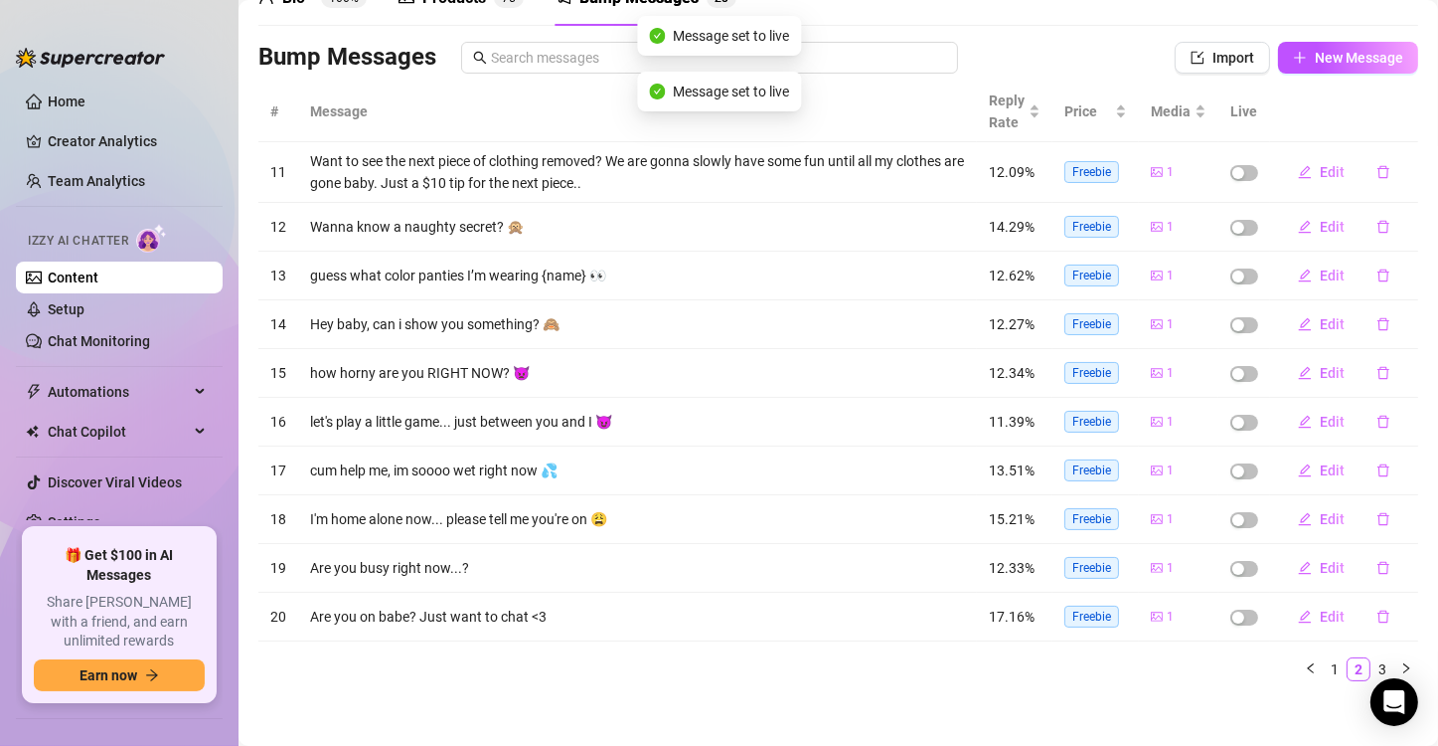
click at [1233, 212] on td at bounding box center [1245, 227] width 52 height 49
click at [1231, 175] on span "button" at bounding box center [1245, 173] width 28 height 16
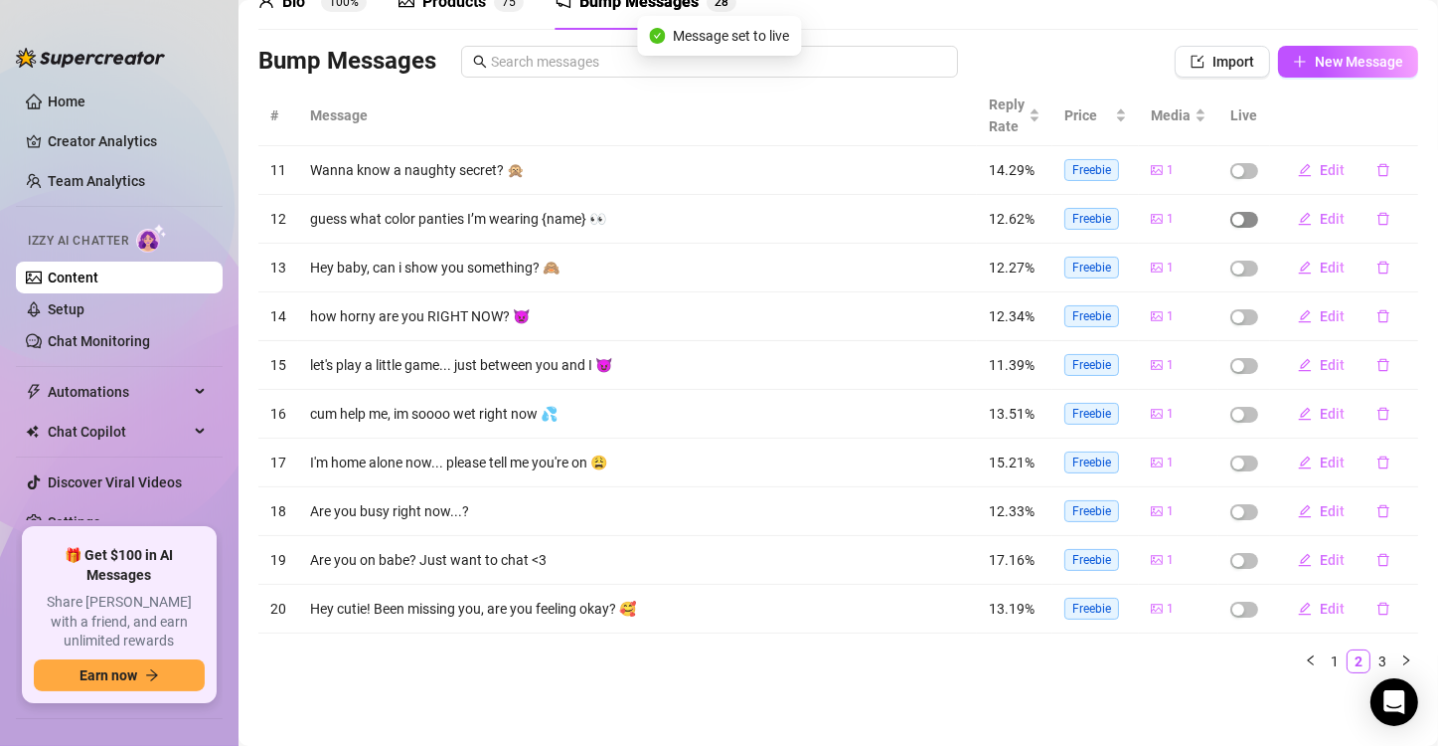
click at [1233, 220] on div "button" at bounding box center [1239, 220] width 12 height 12
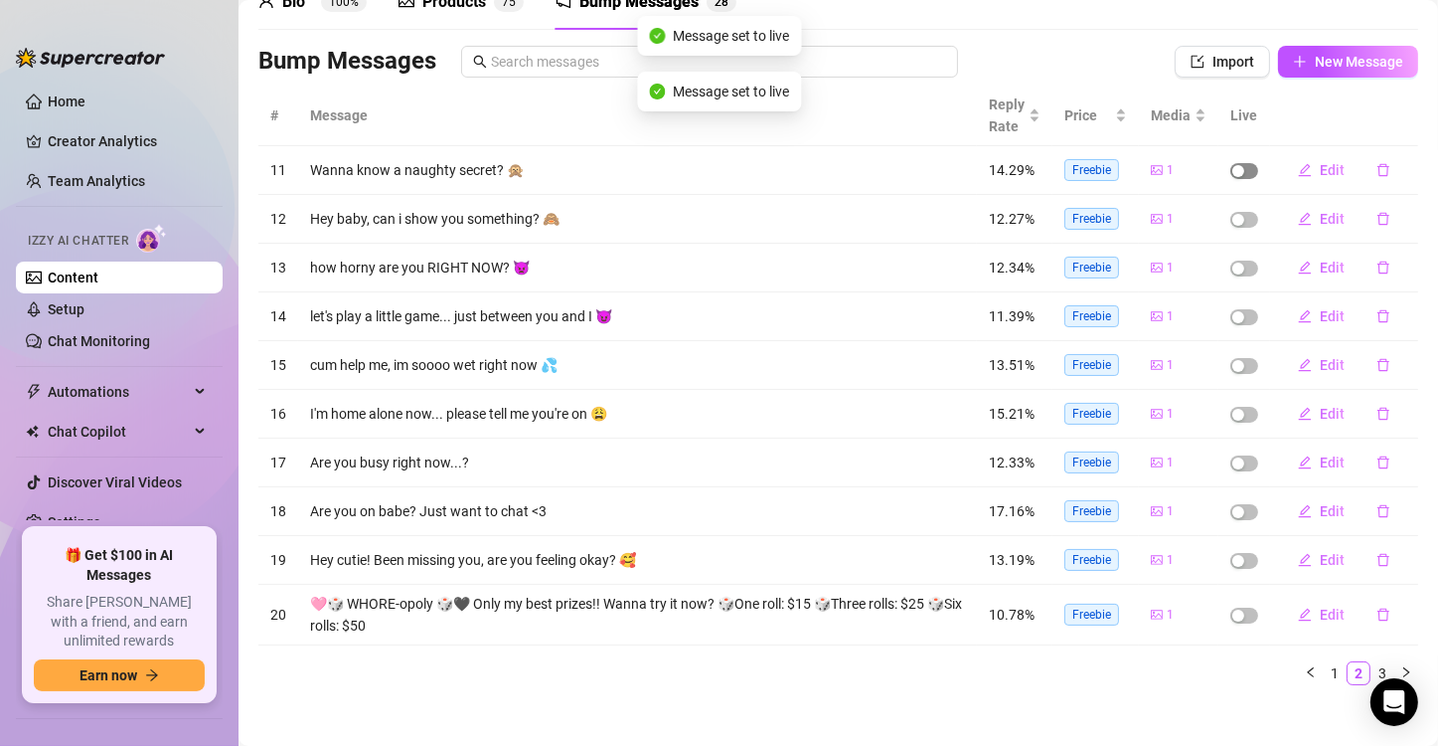
click at [1233, 169] on div "button" at bounding box center [1239, 171] width 12 height 12
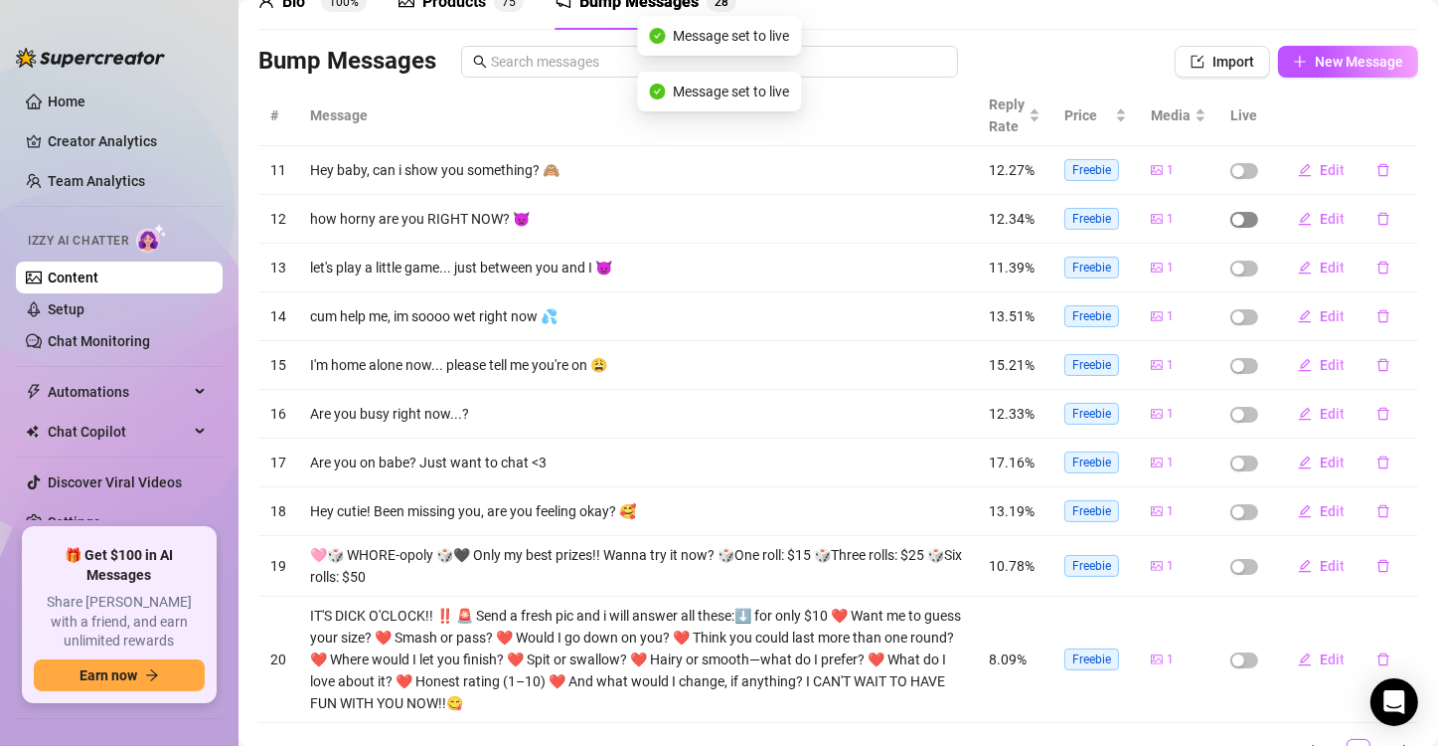
click at [1233, 215] on div "button" at bounding box center [1239, 220] width 12 height 12
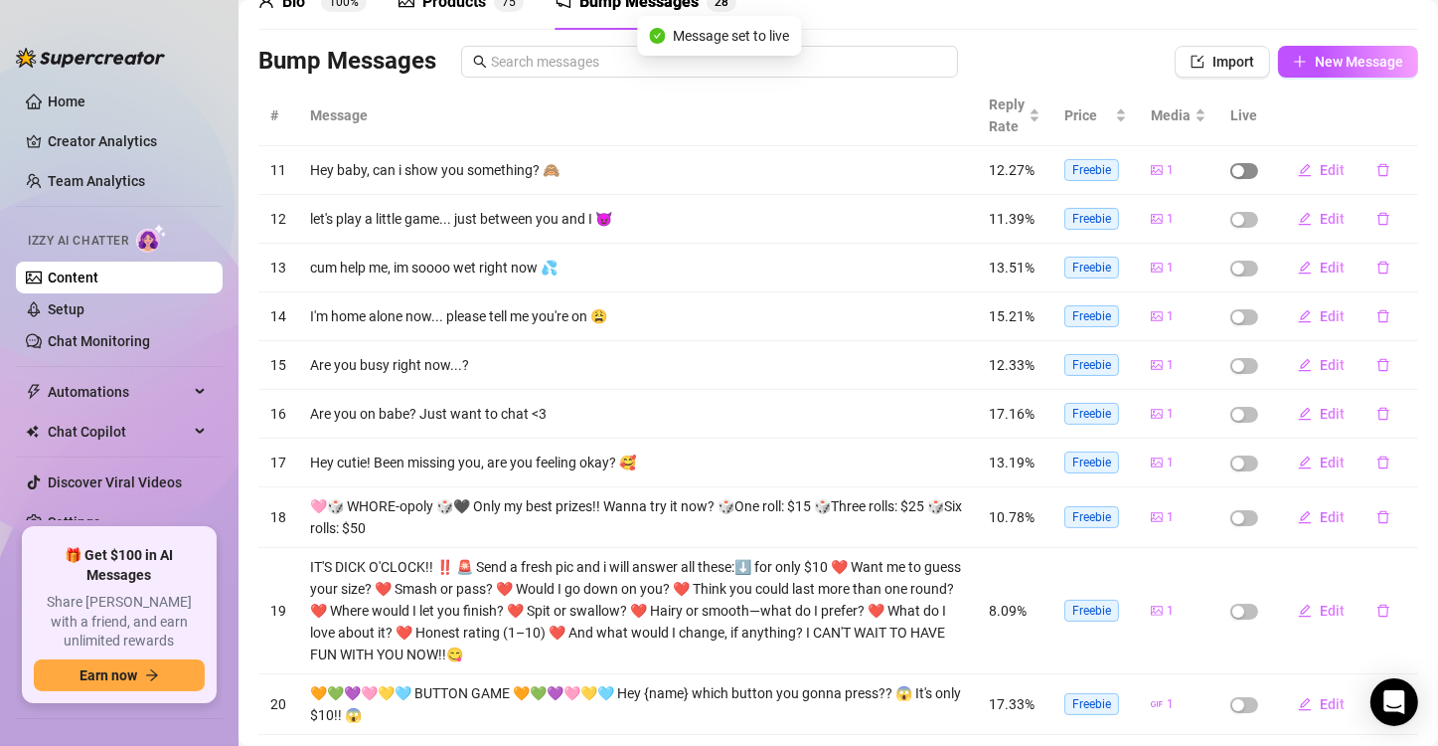
click at [1233, 177] on span "button" at bounding box center [1245, 171] width 28 height 16
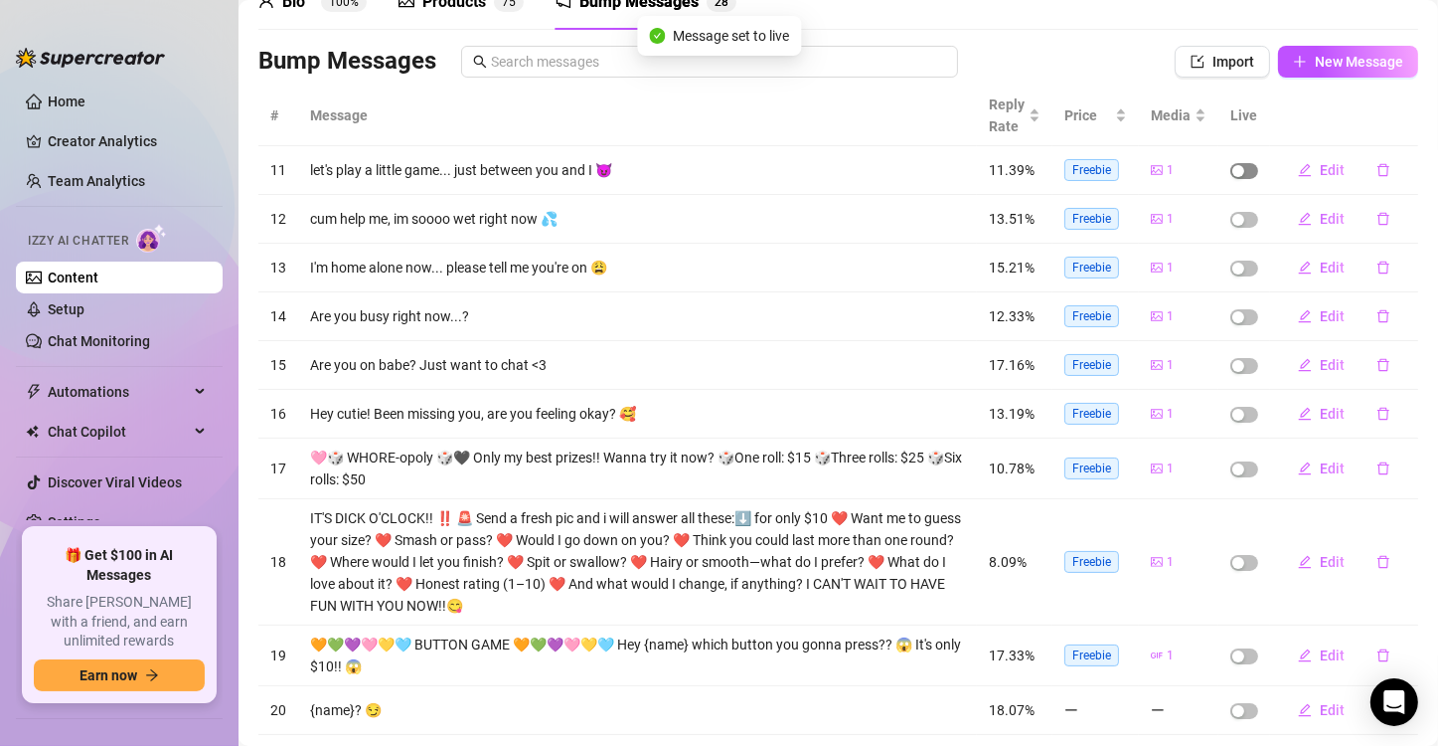
click at [1231, 176] on span "button" at bounding box center [1245, 171] width 28 height 16
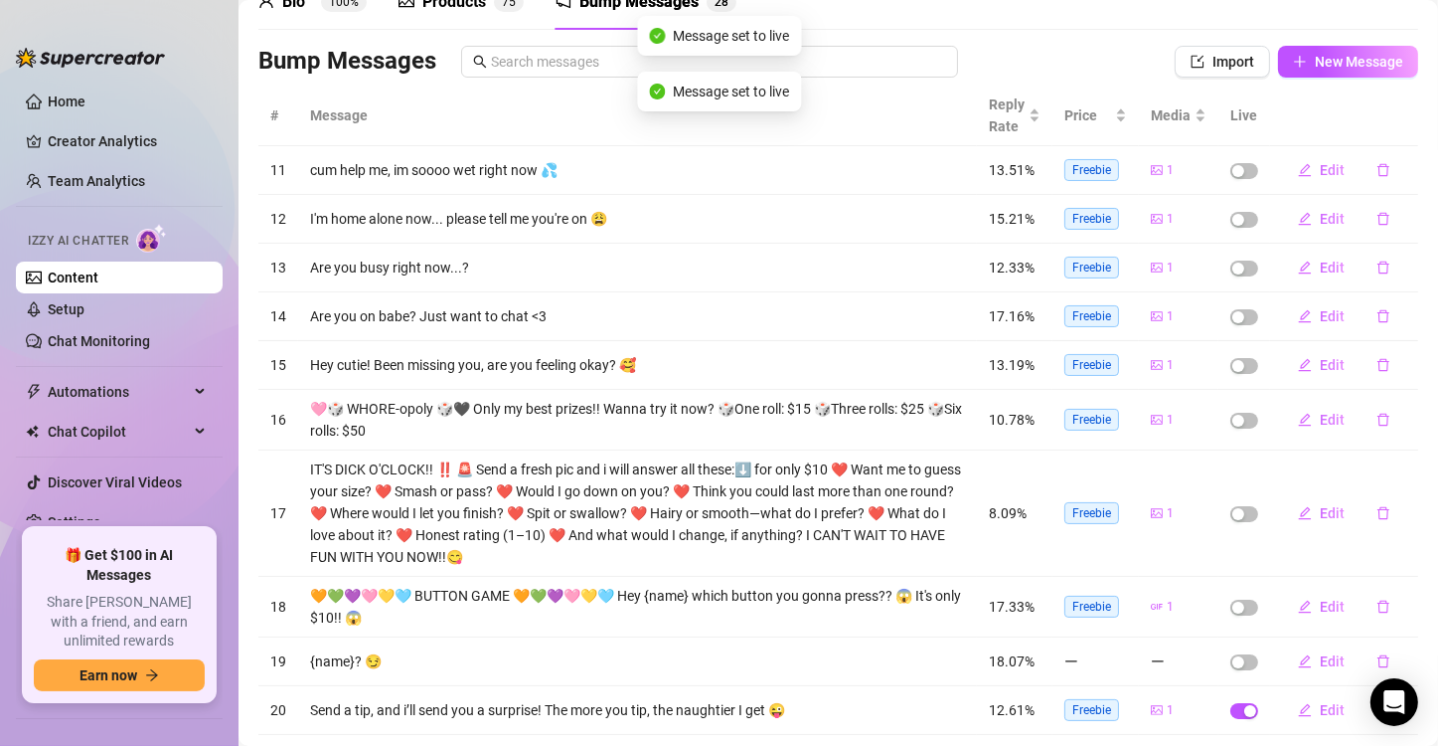
click at [1231, 176] on span "button" at bounding box center [1245, 171] width 28 height 16
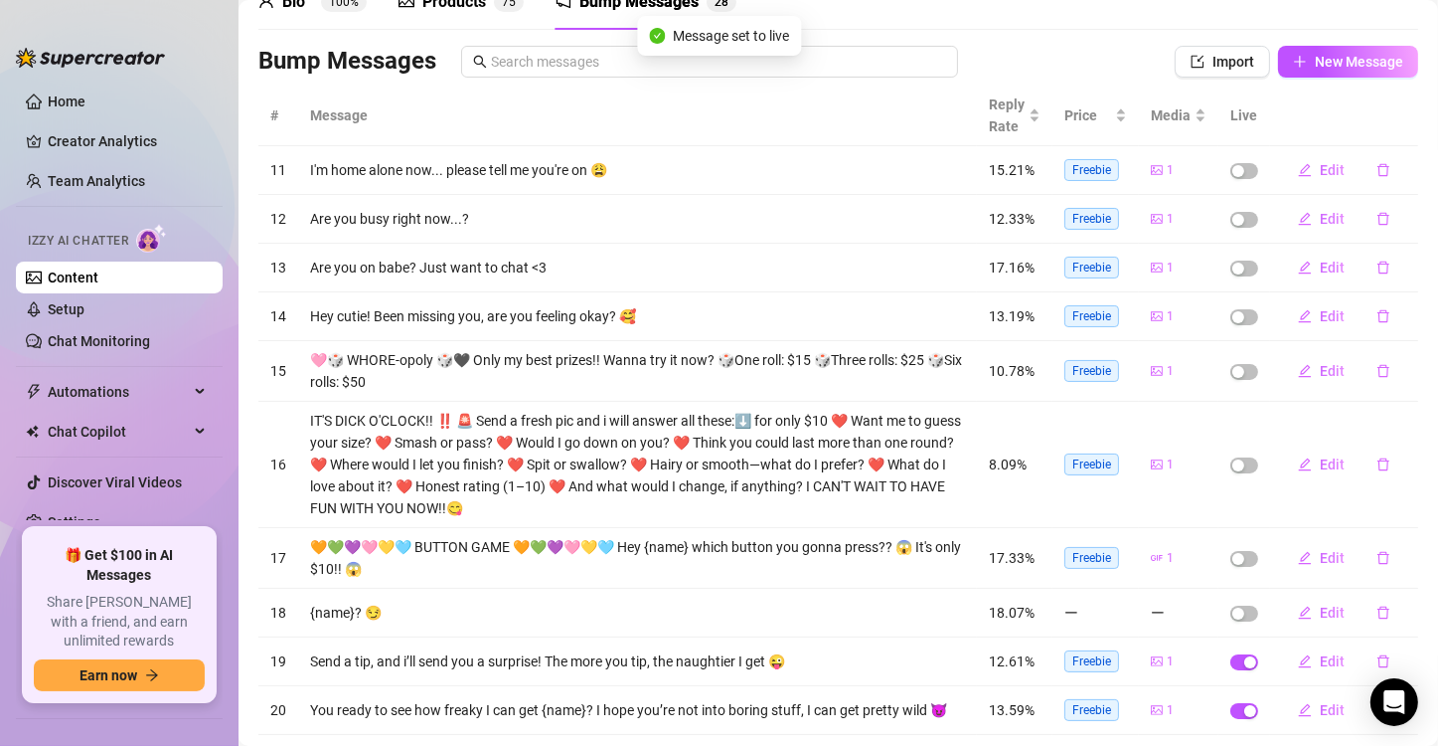
click at [1231, 176] on span "button" at bounding box center [1245, 171] width 28 height 16
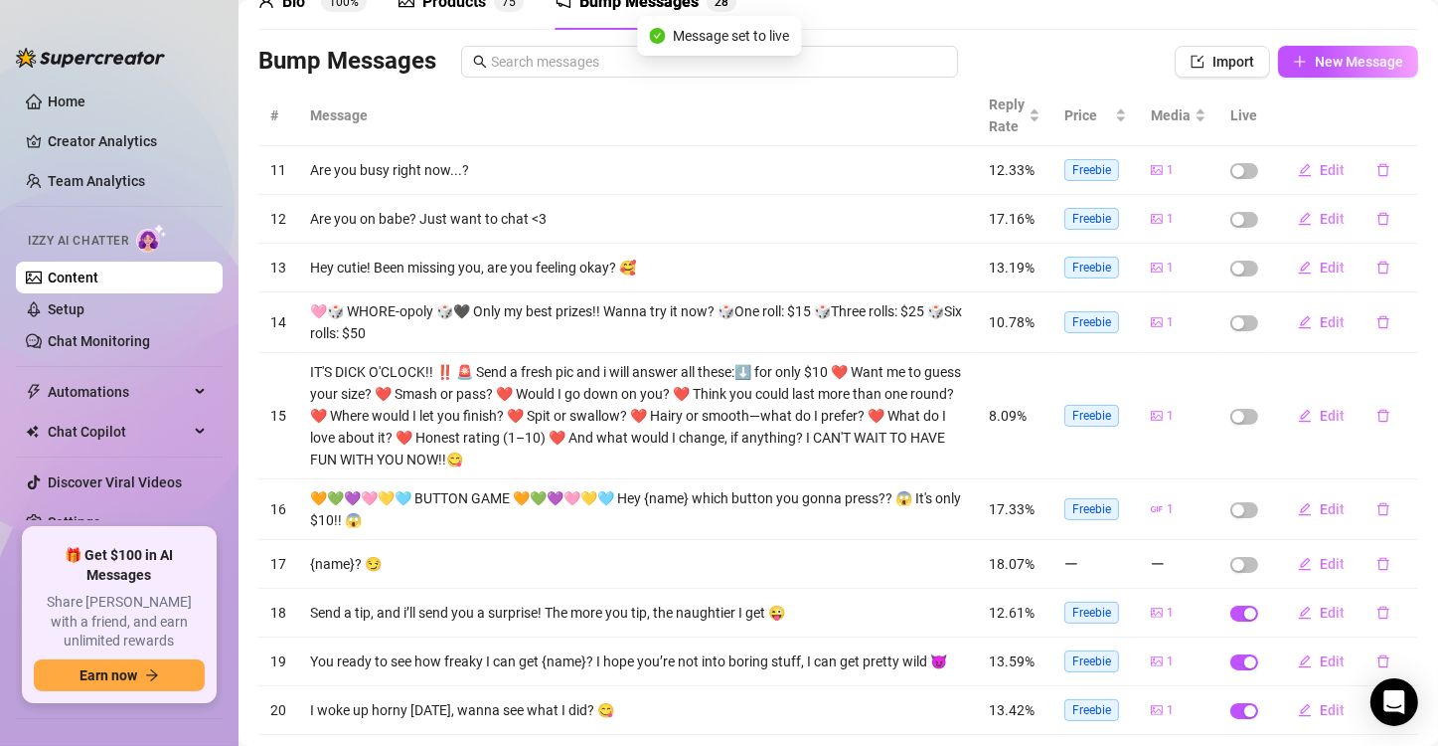
click at [1231, 176] on span "button" at bounding box center [1245, 171] width 28 height 16
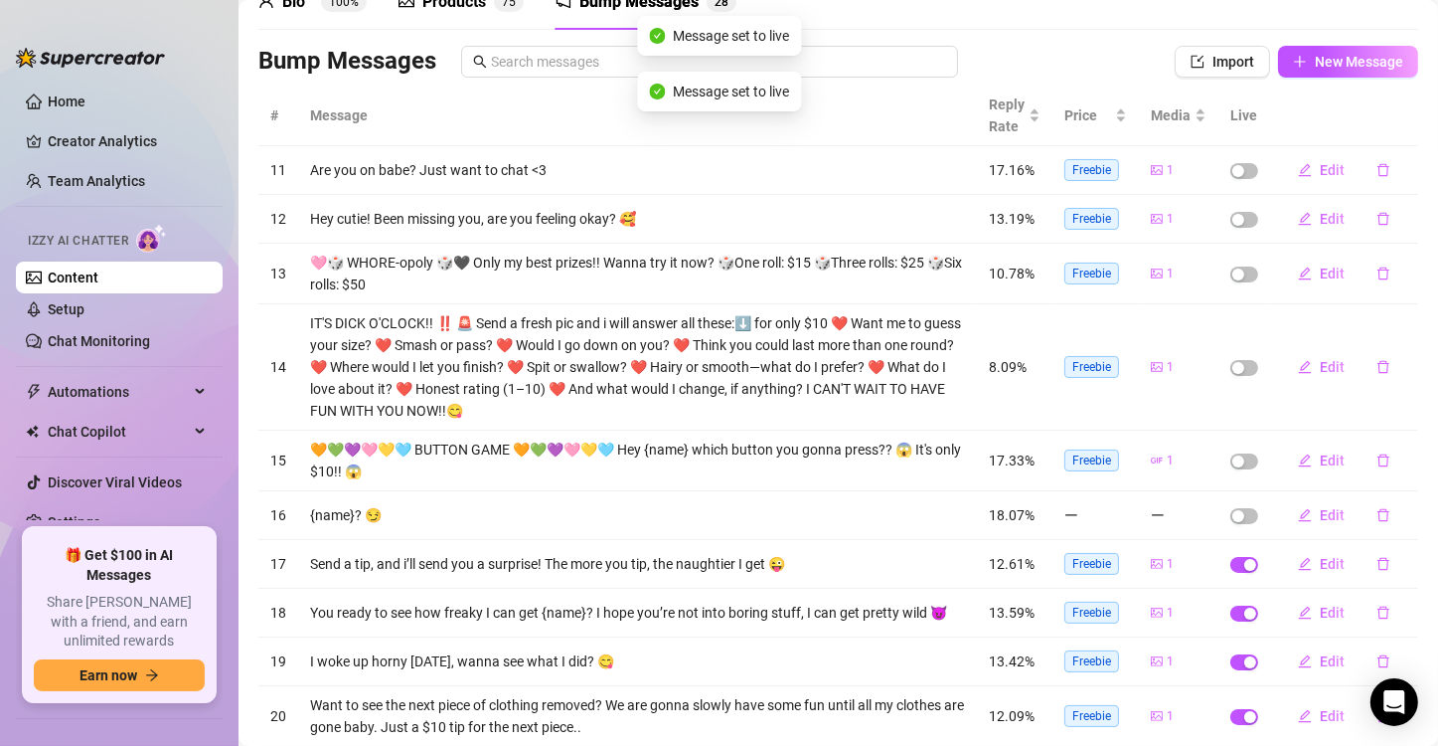
click at [1231, 176] on span "button" at bounding box center [1245, 171] width 28 height 16
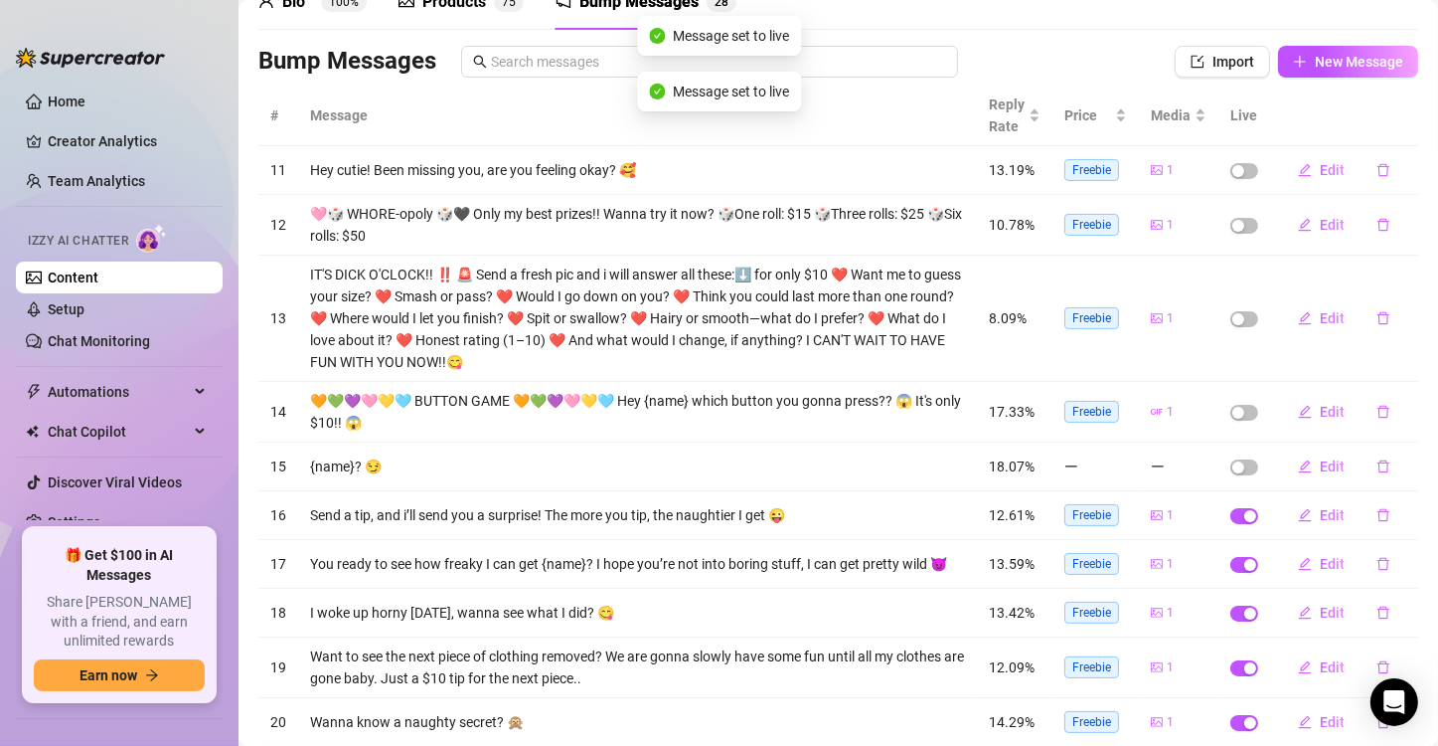
click at [1231, 176] on span "button" at bounding box center [1245, 171] width 28 height 16
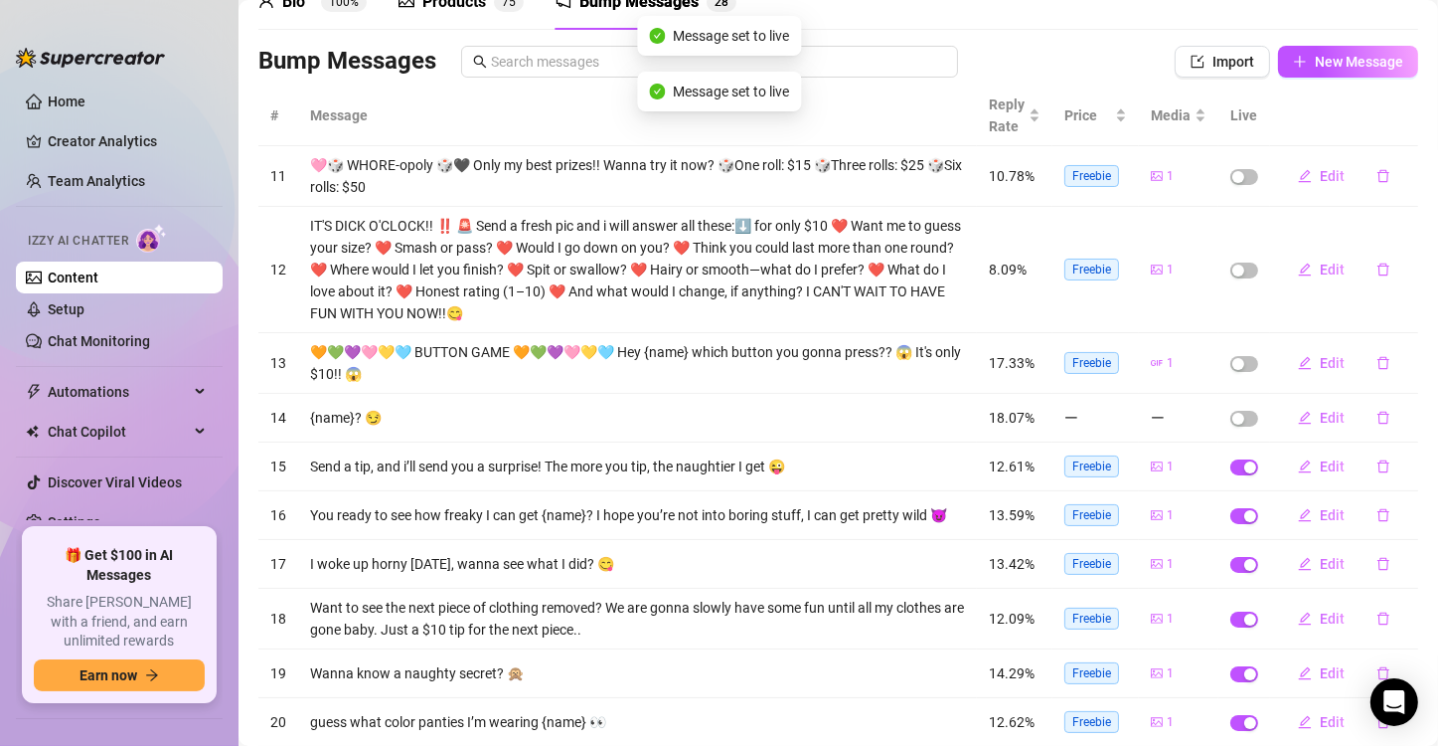
click at [1231, 176] on button "button" at bounding box center [1245, 177] width 28 height 16
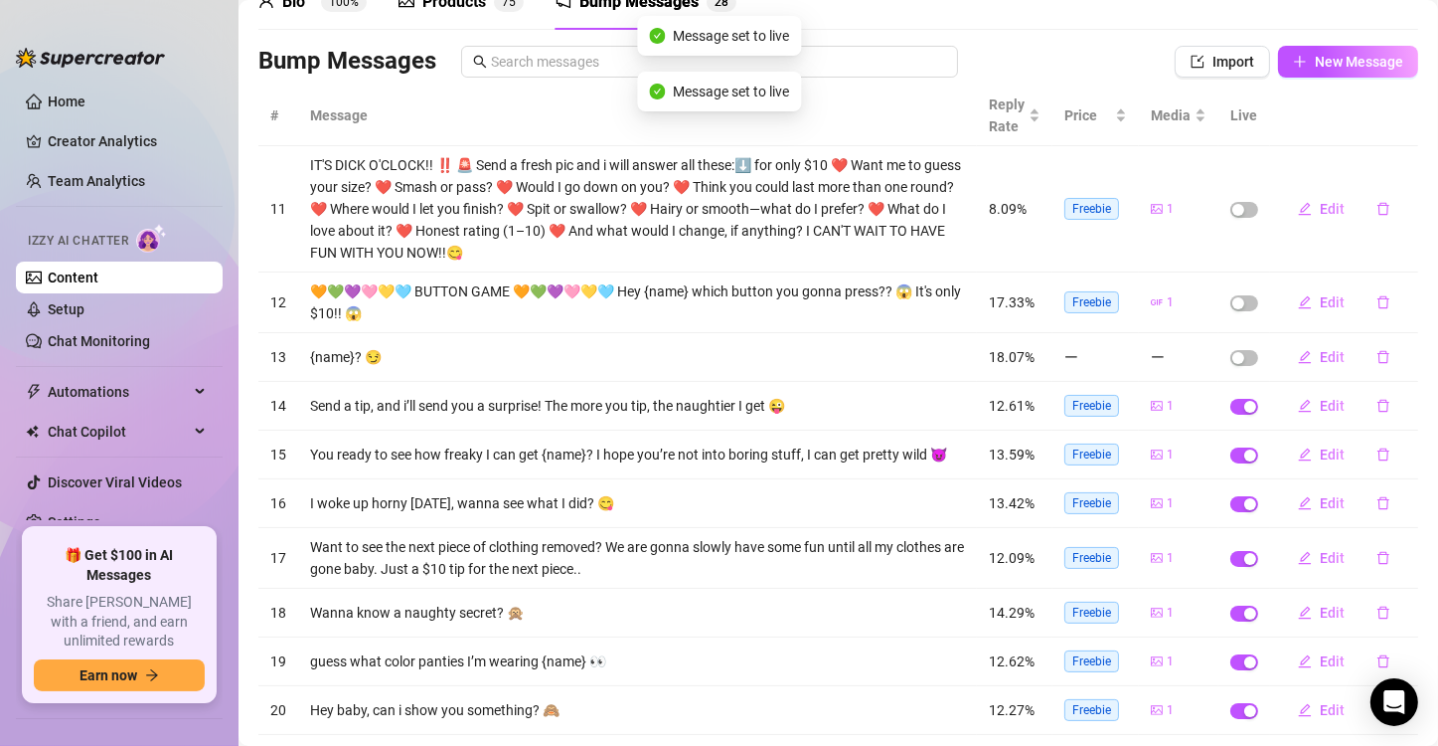
click at [1230, 176] on td at bounding box center [1245, 209] width 52 height 126
click at [1230, 221] on td at bounding box center [1245, 209] width 52 height 126
click at [1233, 204] on div "button" at bounding box center [1239, 210] width 12 height 12
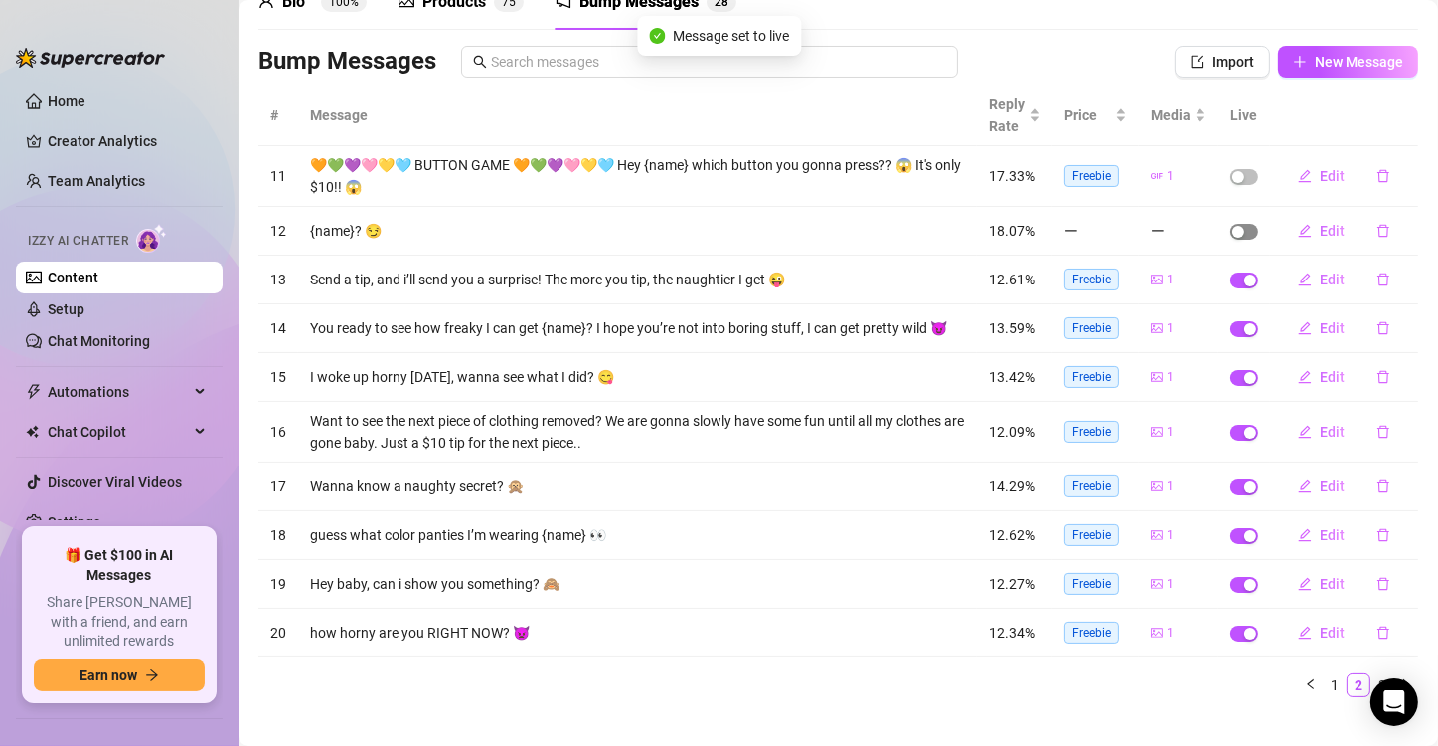
click at [1233, 232] on div "button" at bounding box center [1239, 232] width 12 height 12
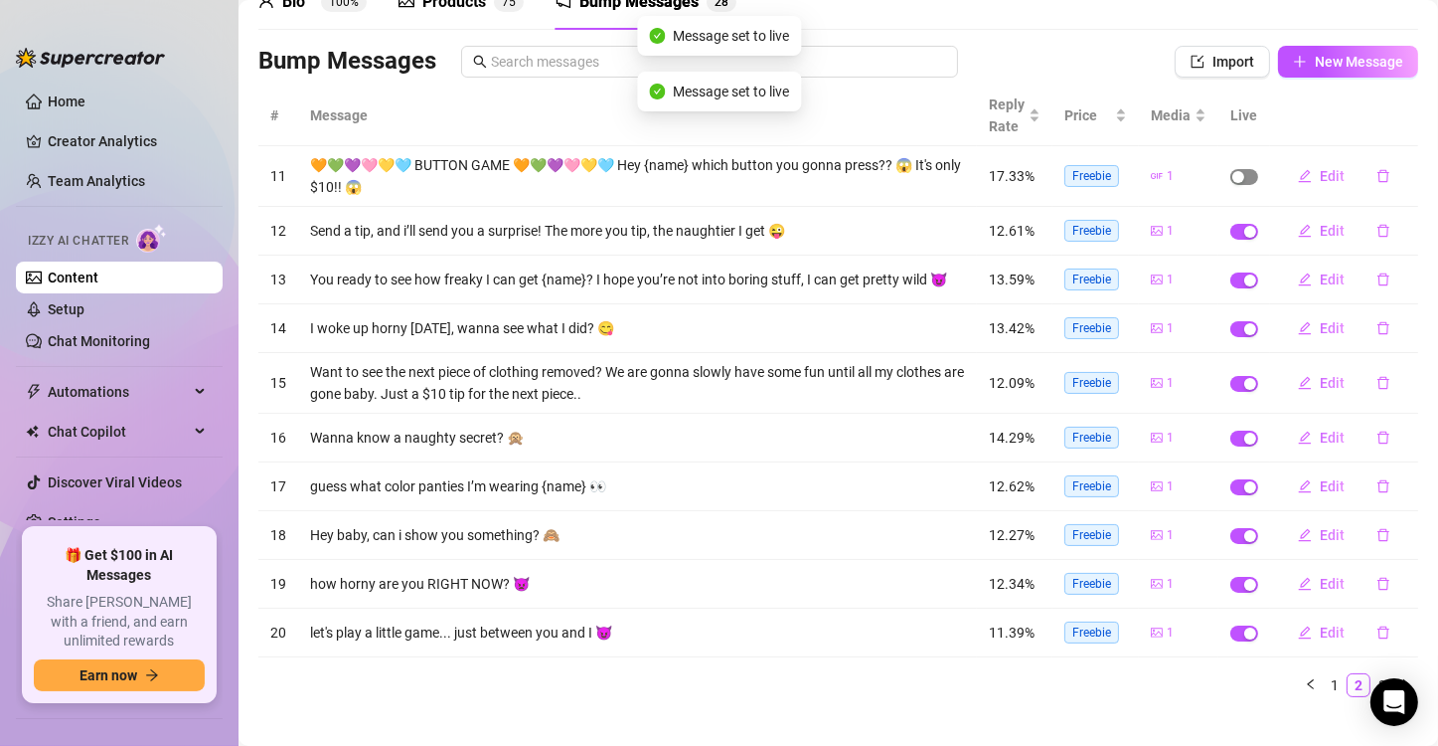
click at [1233, 172] on div "button" at bounding box center [1239, 177] width 12 height 12
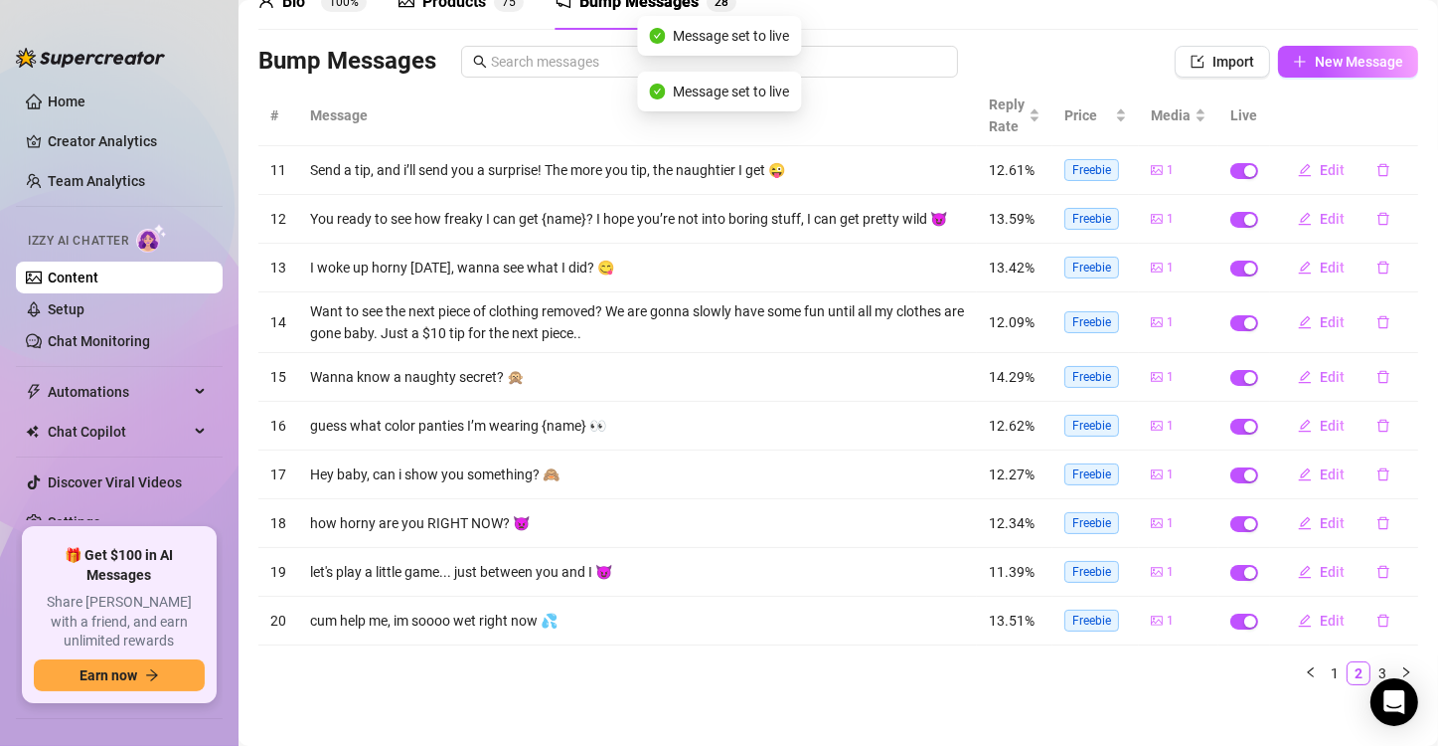
click at [898, 682] on ul "1 2 3" at bounding box center [838, 673] width 1160 height 24
click at [1395, 661] on button "button" at bounding box center [1407, 673] width 24 height 24
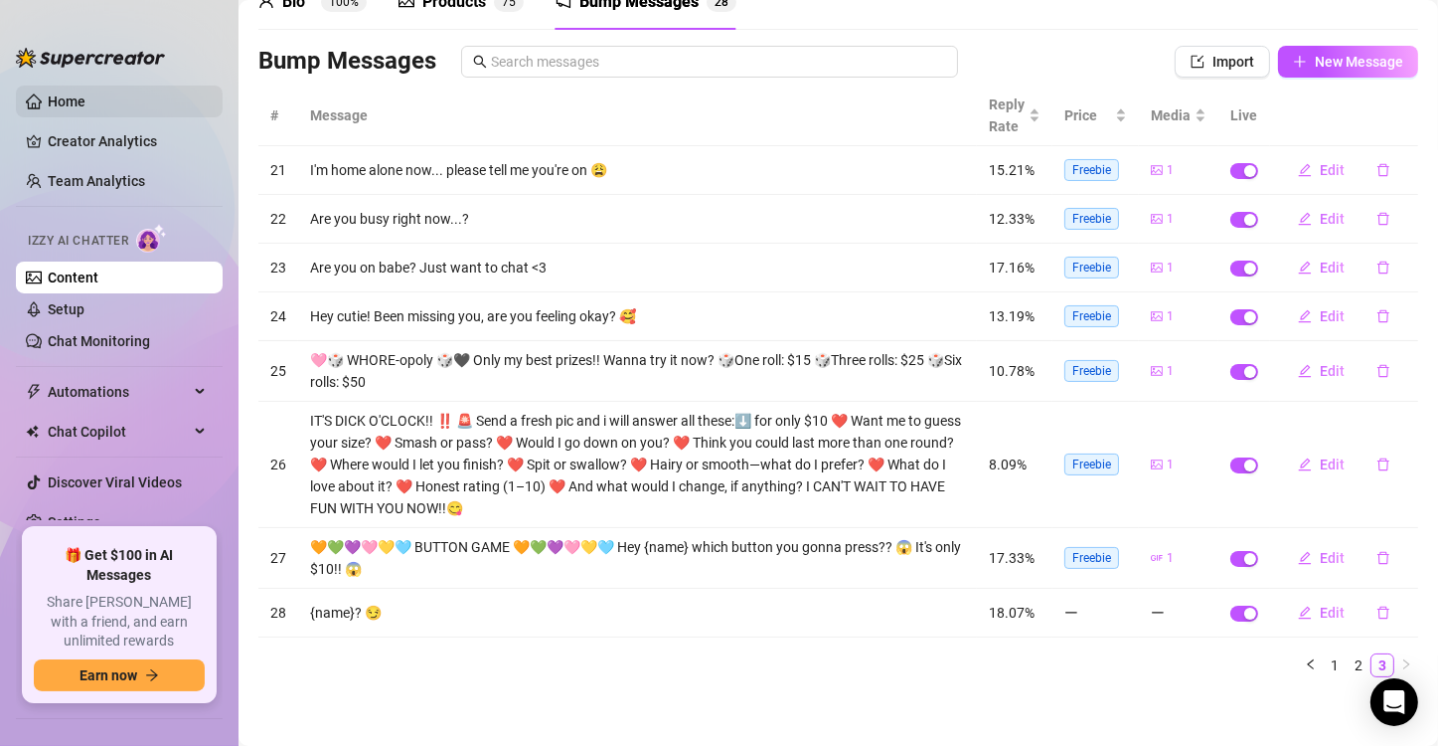
click at [85, 100] on link "Home" at bounding box center [67, 101] width 38 height 16
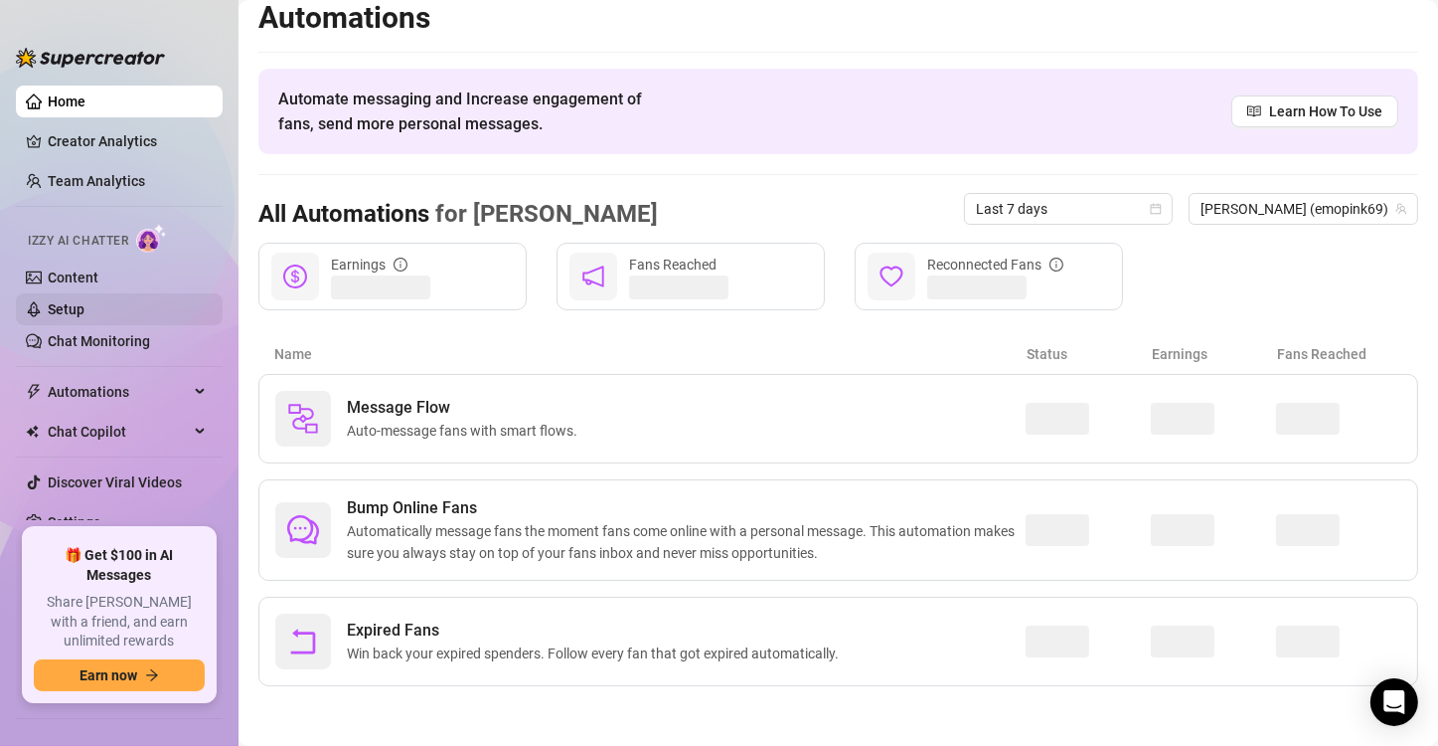
scroll to position [12, 0]
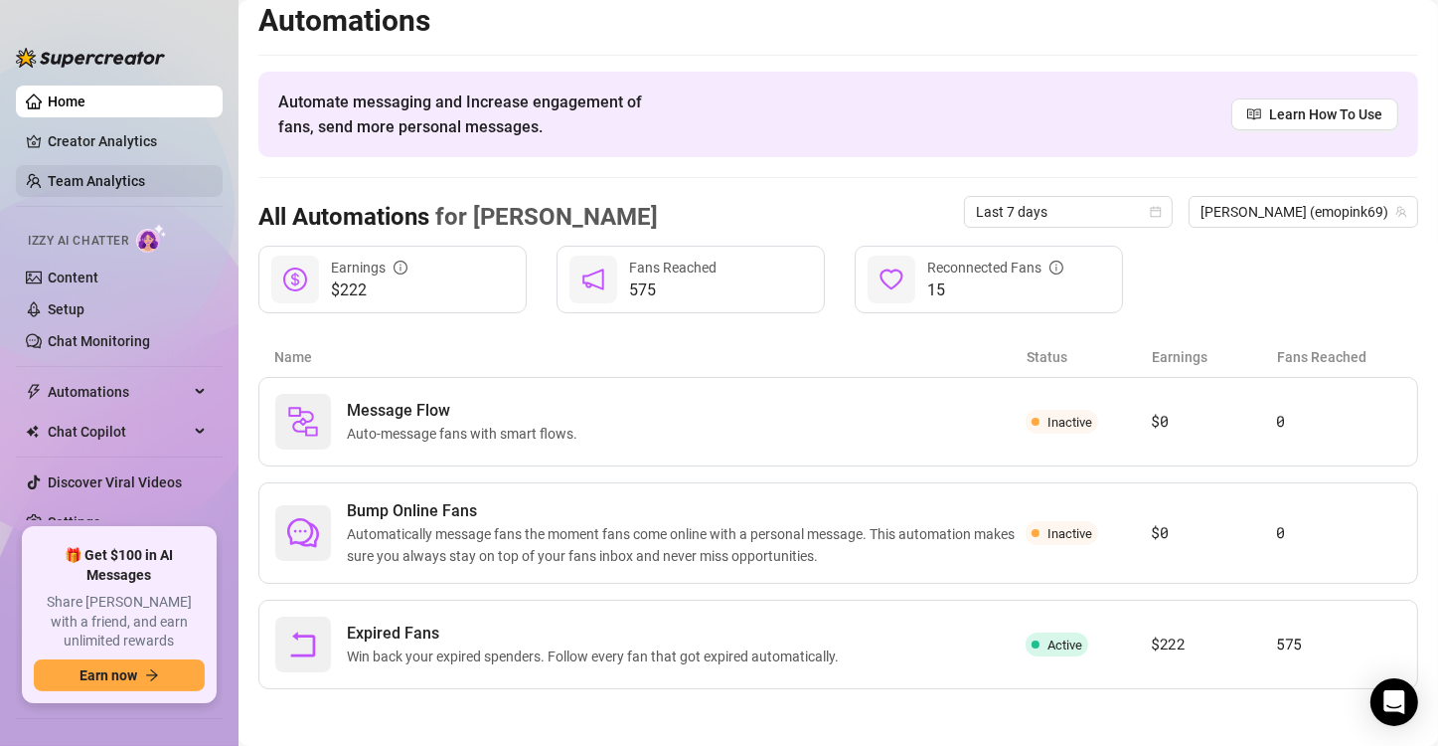
click at [126, 173] on link "Team Analytics" at bounding box center [96, 181] width 97 height 16
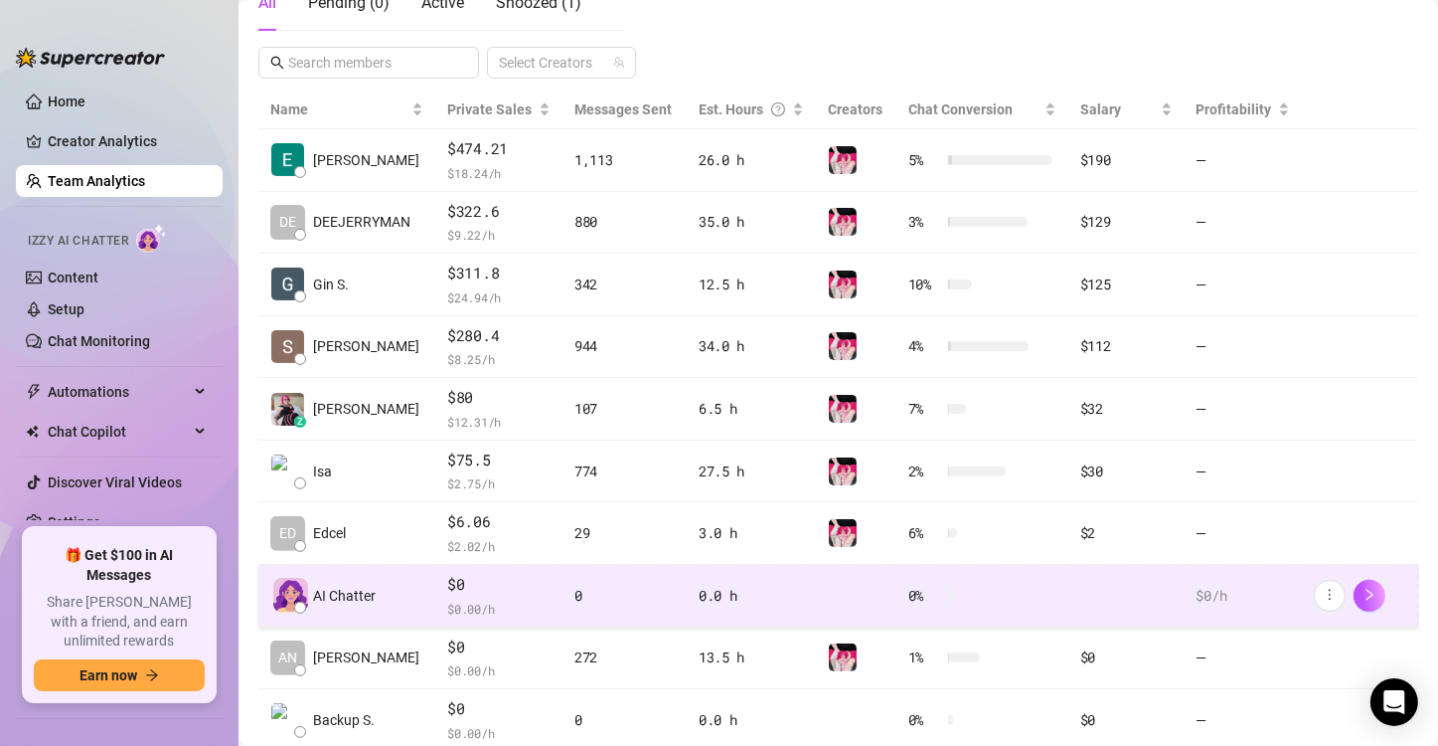
scroll to position [445, 0]
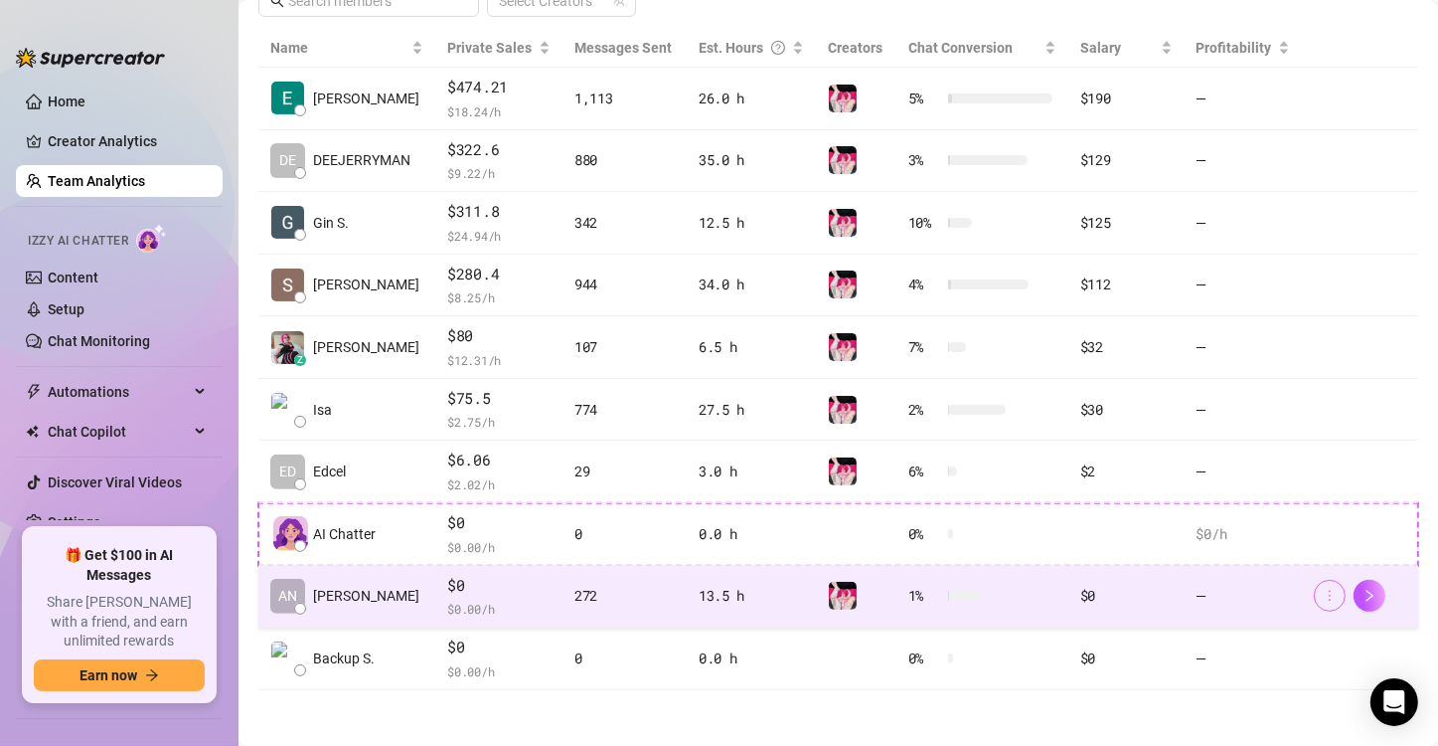
click at [1314, 596] on button "button" at bounding box center [1330, 596] width 32 height 32
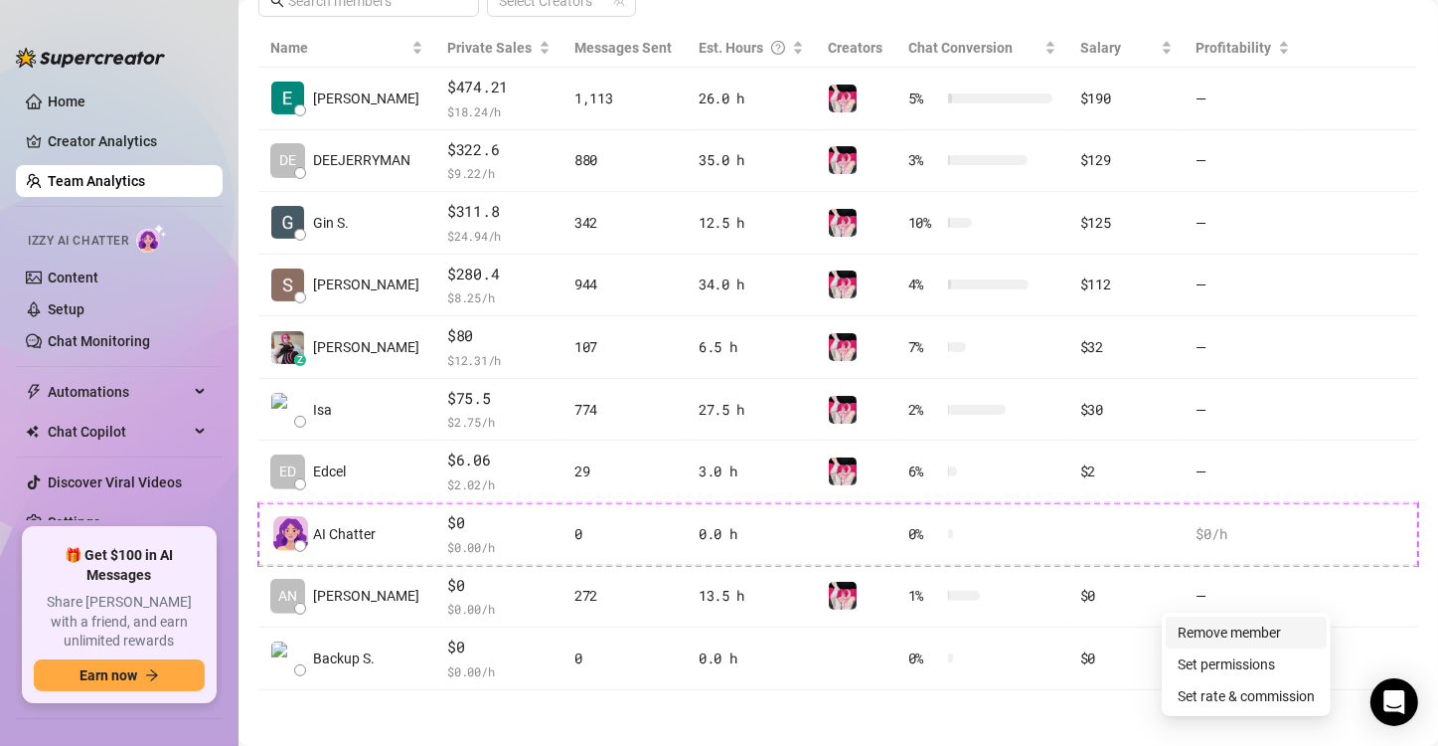
click at [1272, 625] on link "Remove member" at bounding box center [1229, 632] width 103 height 16
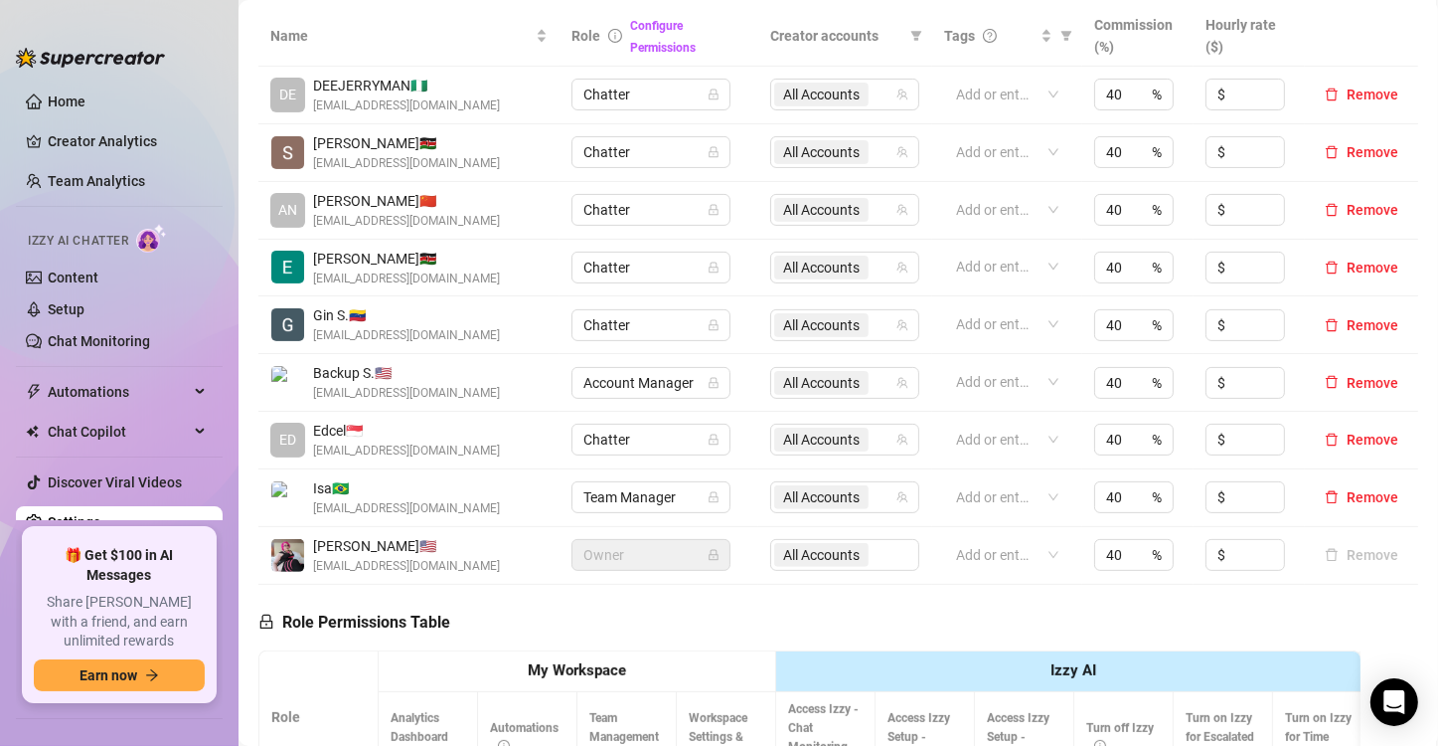
scroll to position [437, 0]
click at [1348, 215] on span "Remove" at bounding box center [1373, 212] width 52 height 16
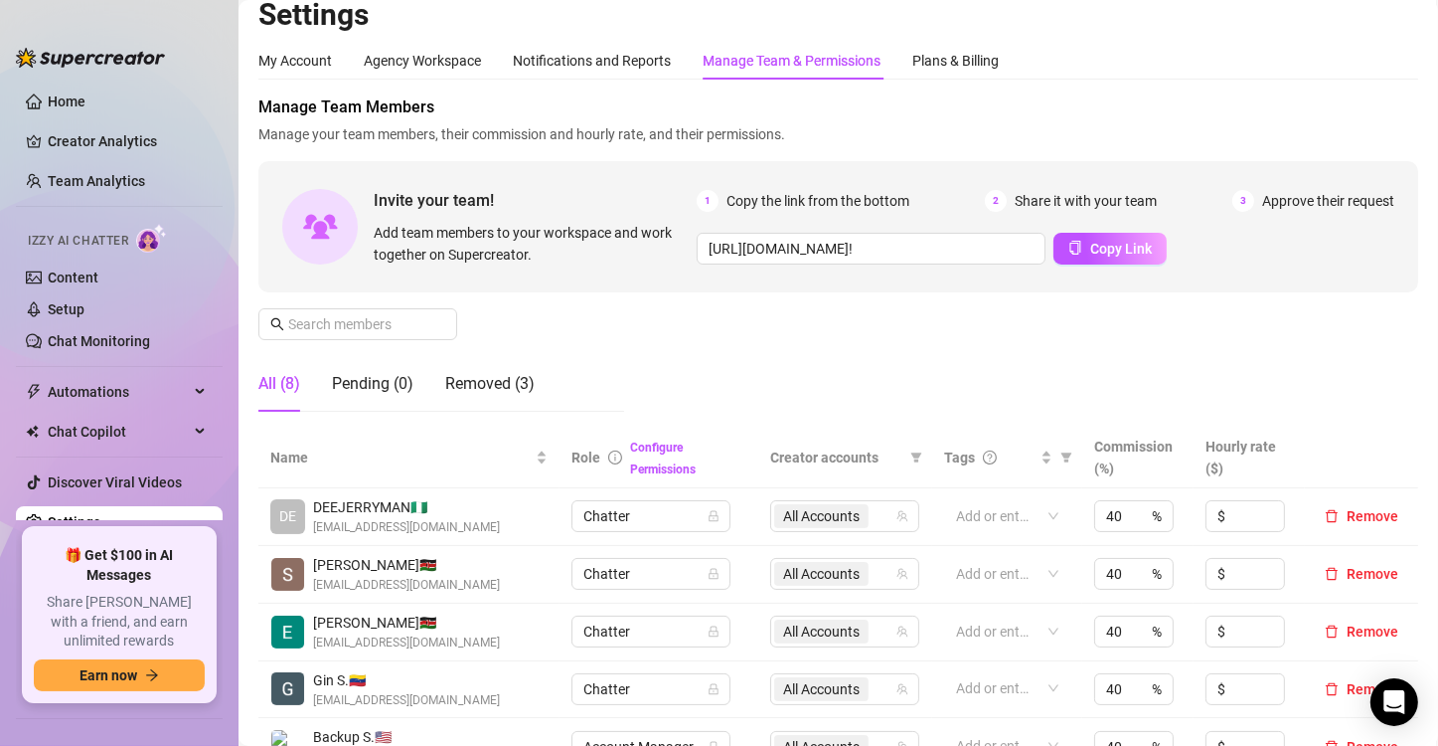
scroll to position [8, 0]
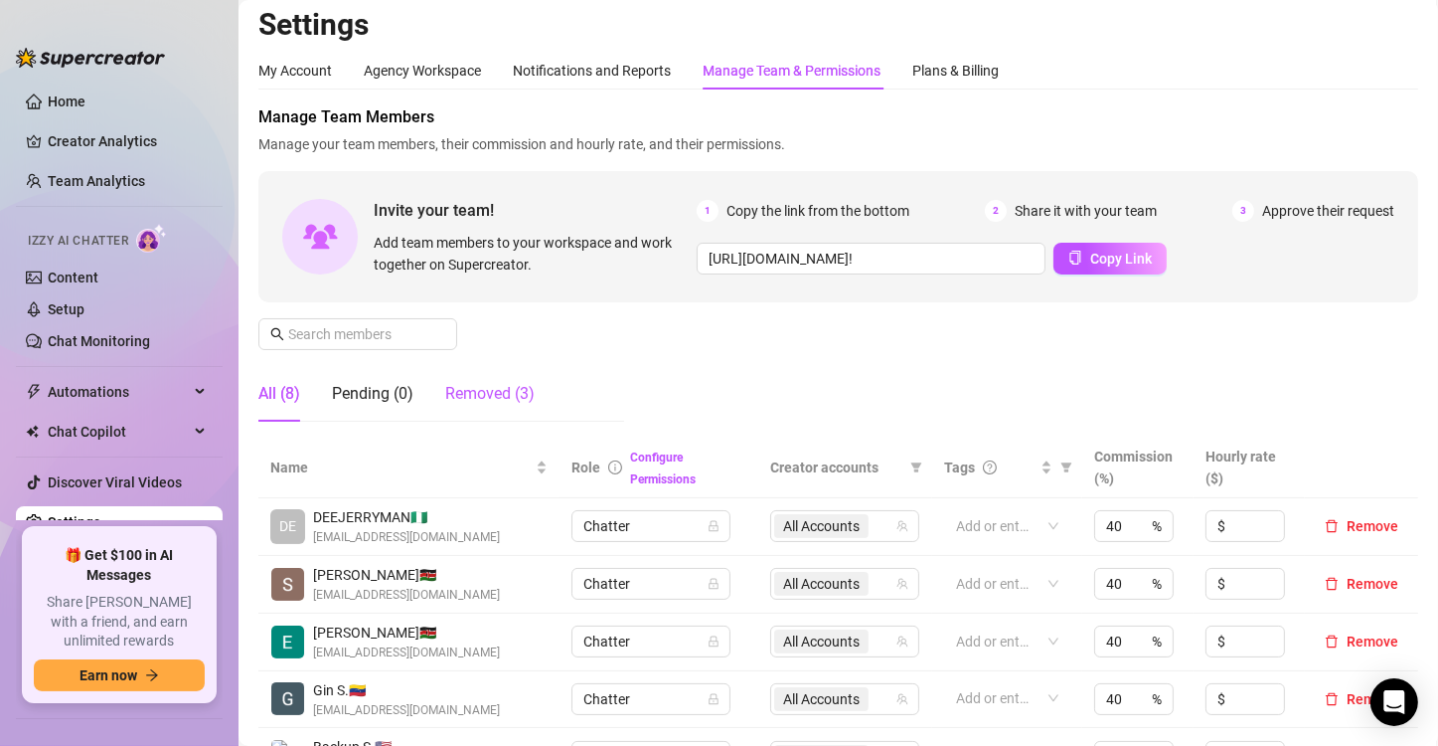
click at [466, 393] on div "Removed (3)" at bounding box center [489, 394] width 89 height 24
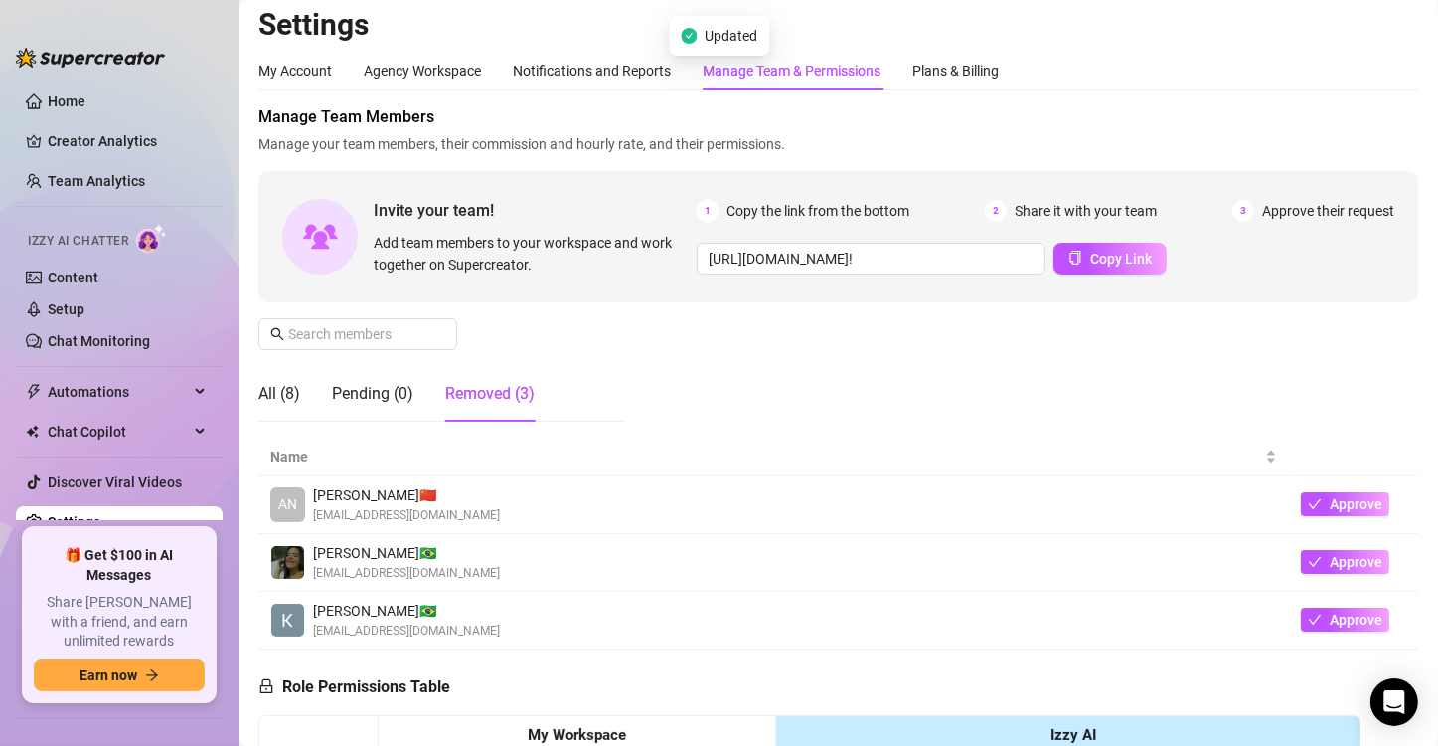
scroll to position [118, 0]
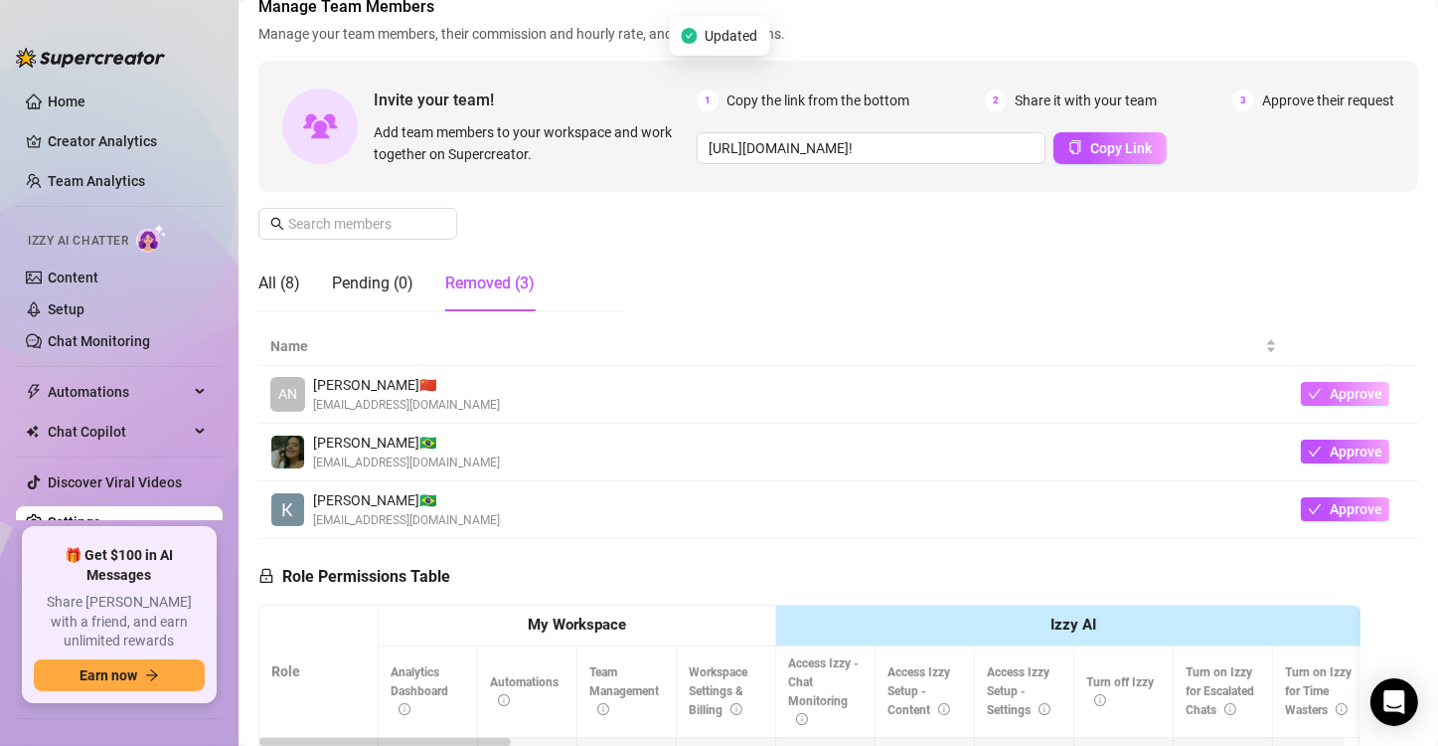
click at [1330, 390] on span "Approve" at bounding box center [1356, 394] width 53 height 16
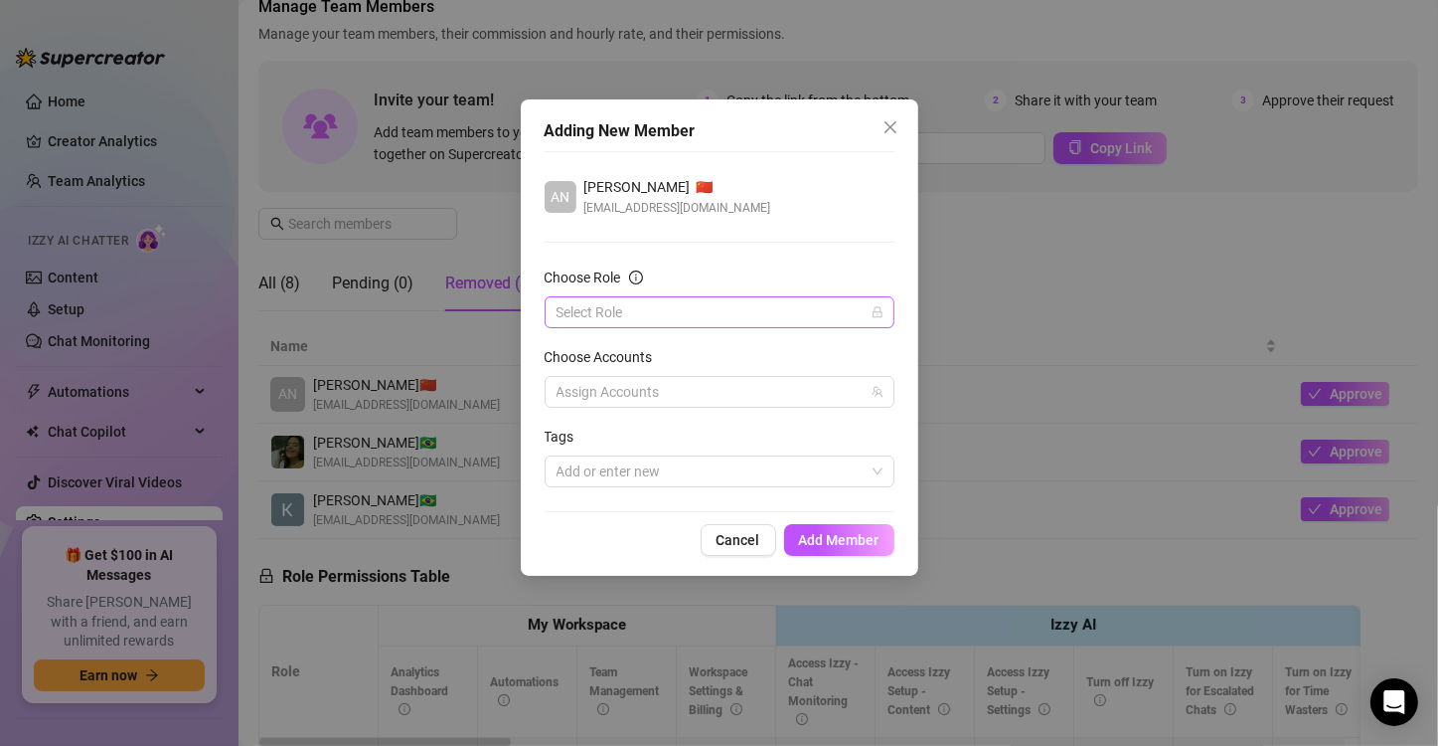
click at [704, 301] on input "Choose Role" at bounding box center [711, 312] width 308 height 30
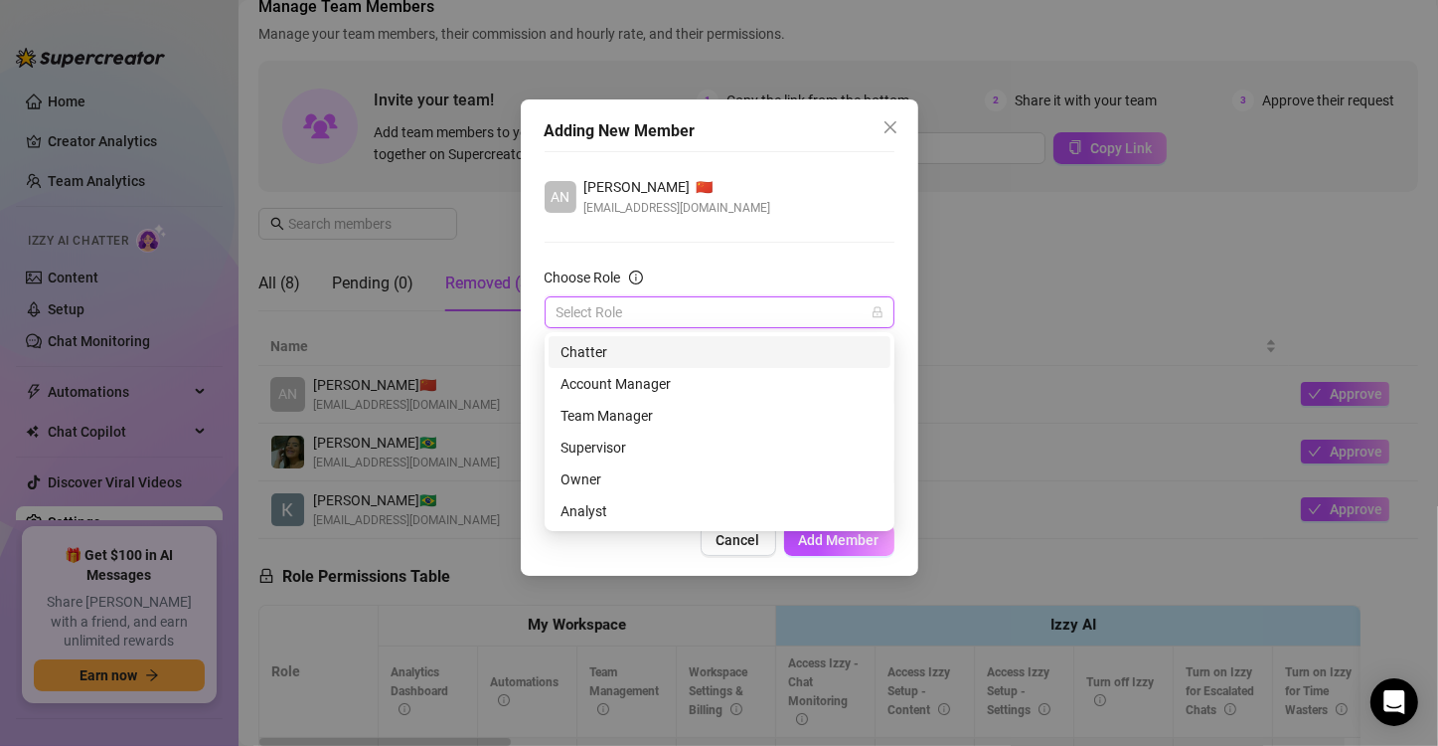
click at [648, 356] on div "Chatter" at bounding box center [720, 352] width 318 height 22
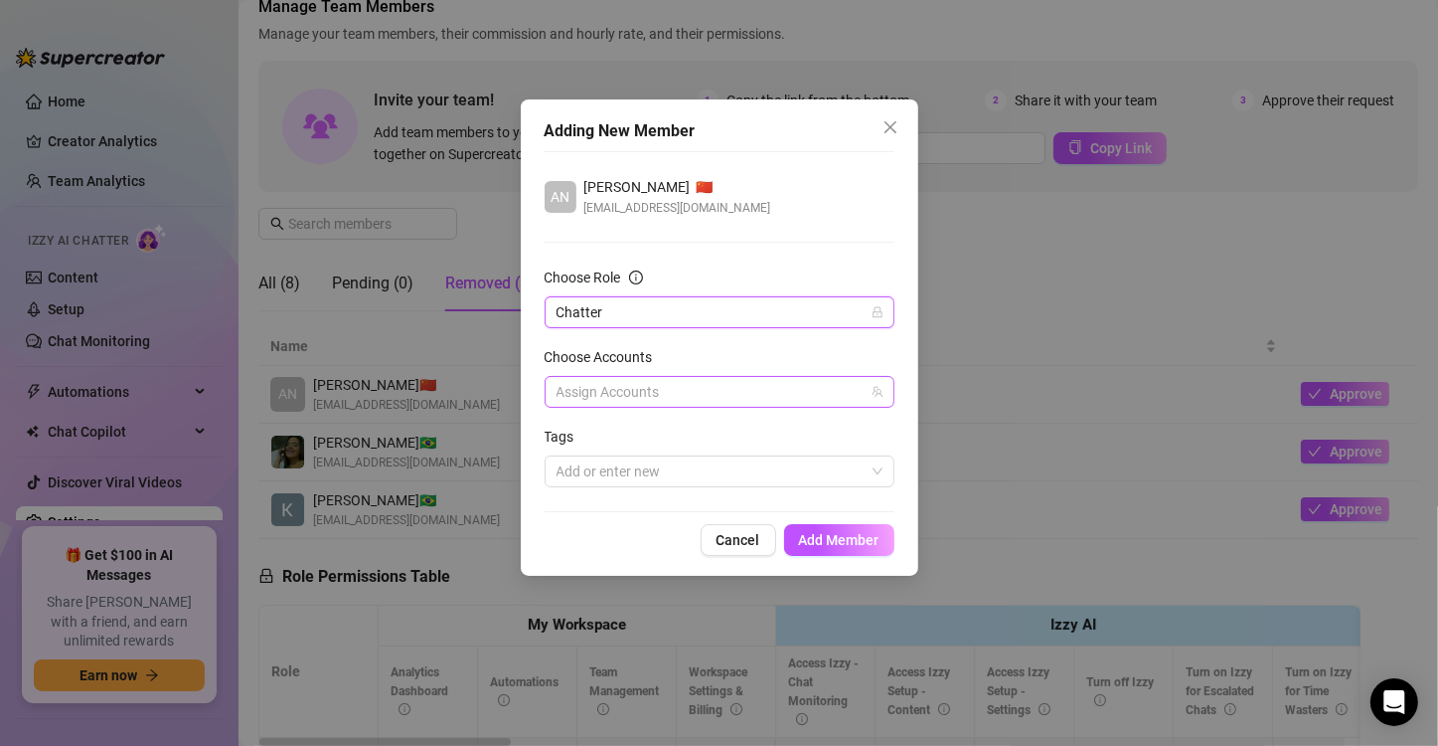
click at [636, 395] on div at bounding box center [709, 392] width 321 height 28
click at [635, 433] on span "Select all" at bounding box center [616, 432] width 70 height 22
click at [580, 433] on input "Select all" at bounding box center [573, 431] width 14 height 14
checkbox input "true"
click at [826, 533] on span "Add Member" at bounding box center [839, 540] width 81 height 16
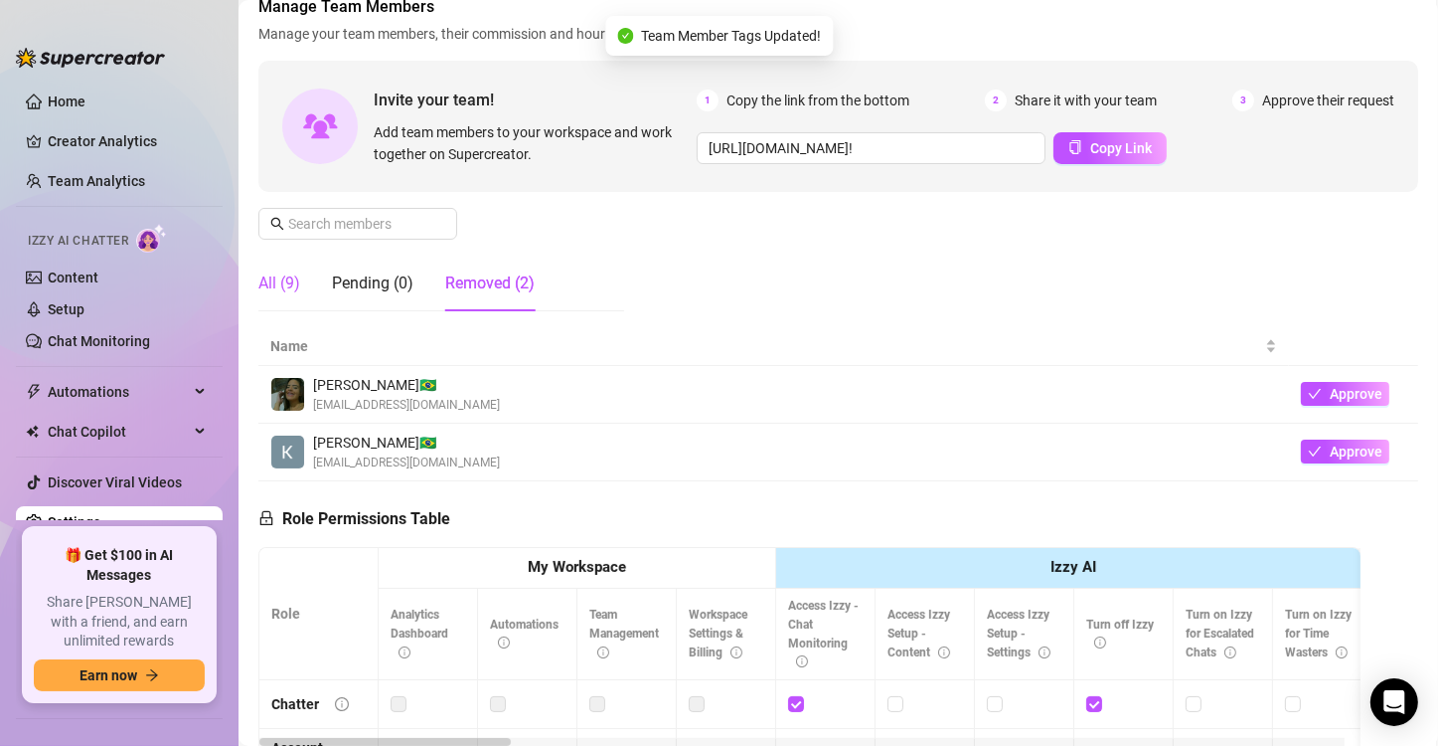
click at [278, 289] on div "All (9)" at bounding box center [279, 283] width 42 height 24
